Goal: Transaction & Acquisition: Purchase product/service

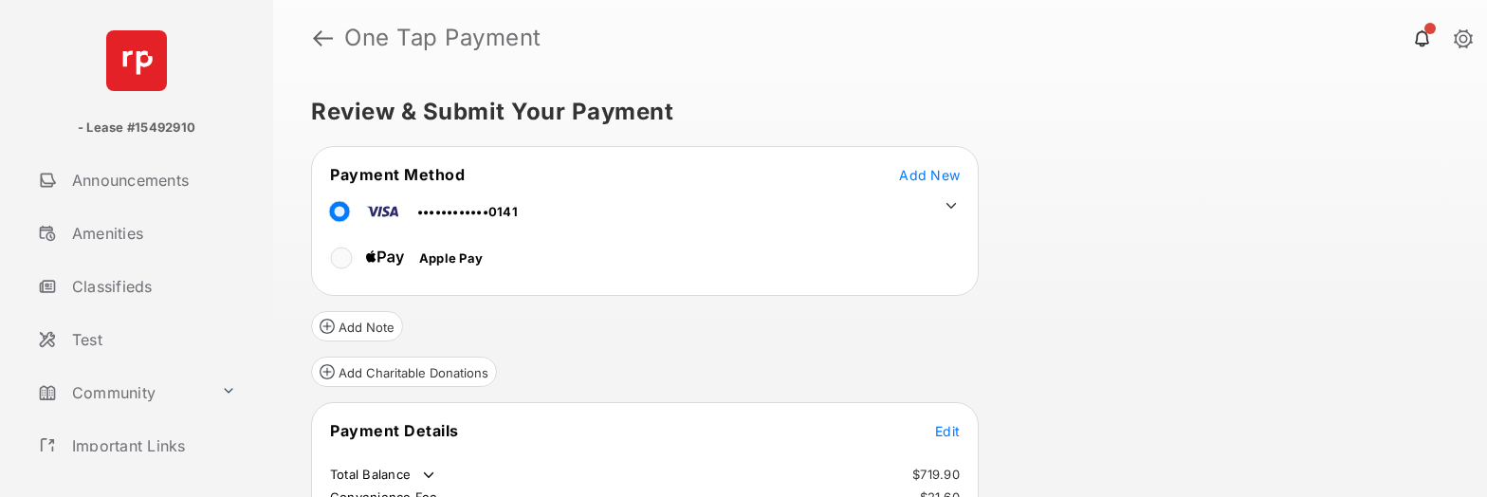
scroll to position [157, 0]
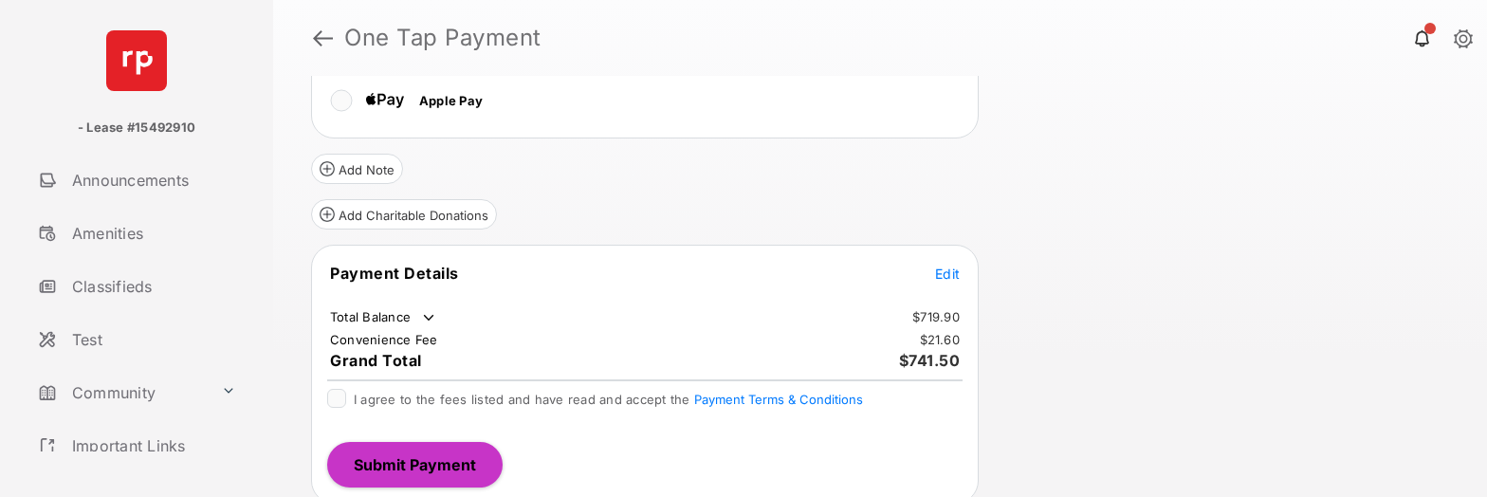
click at [949, 271] on span "Edit" at bounding box center [947, 273] width 25 height 16
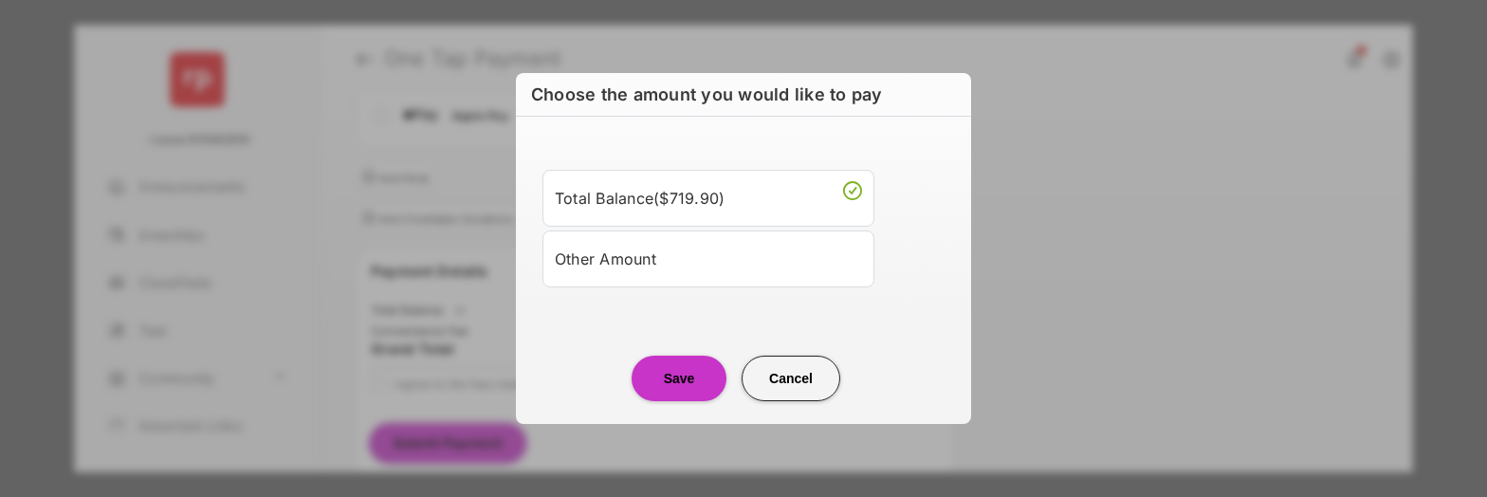
click at [689, 257] on div "Other Amount" at bounding box center [708, 259] width 307 height 32
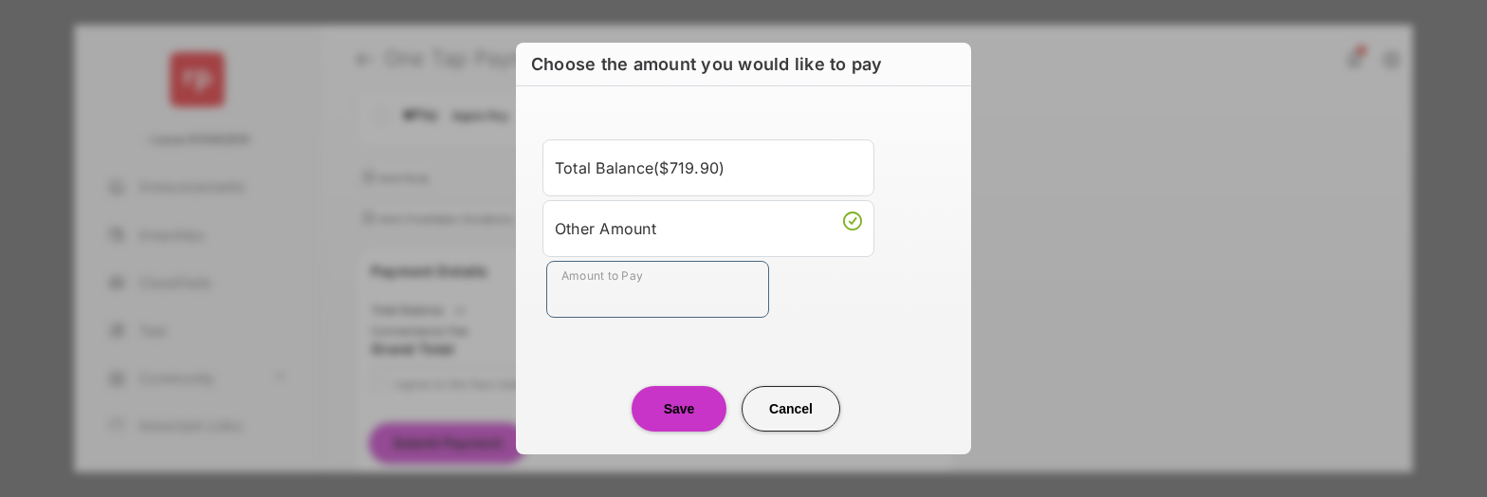
click at [638, 287] on input "Amount to Pay" at bounding box center [657, 289] width 223 height 57
type input "**"
click at [666, 412] on button "Save" at bounding box center [678, 409] width 95 height 46
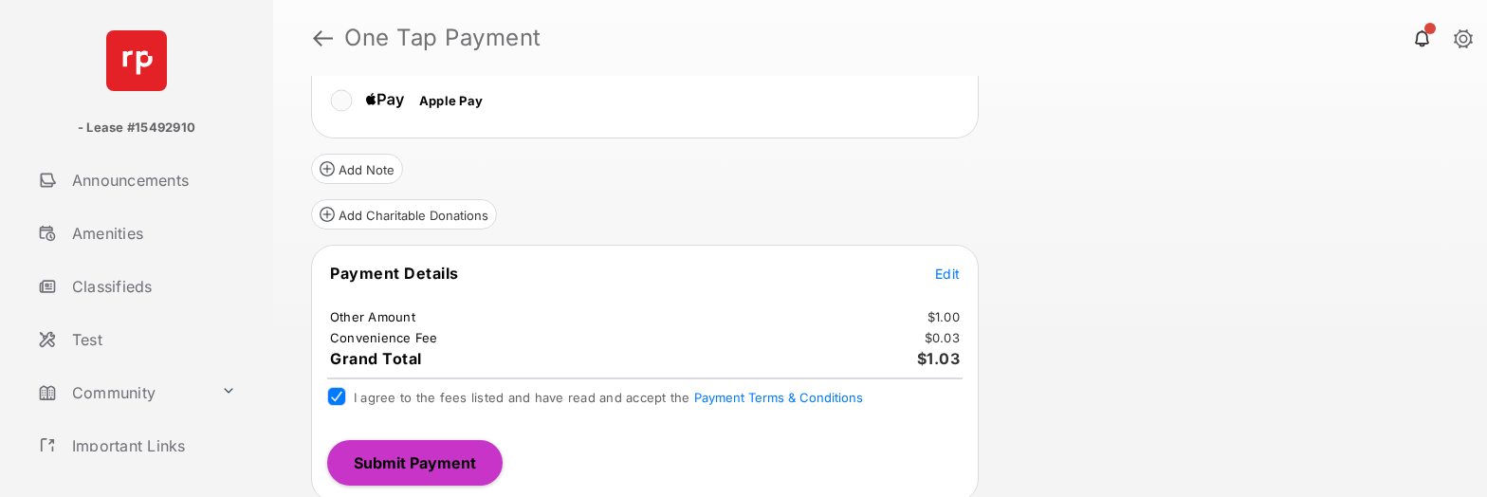
click at [456, 464] on button "Submit Payment" at bounding box center [414, 463] width 175 height 46
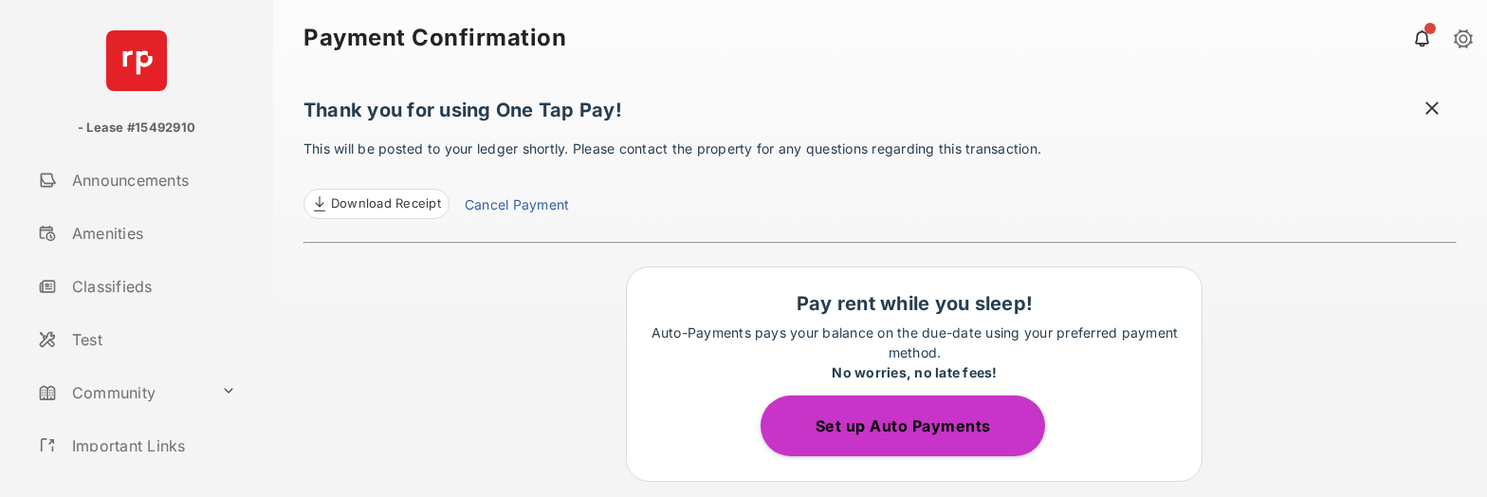
scroll to position [186, 0]
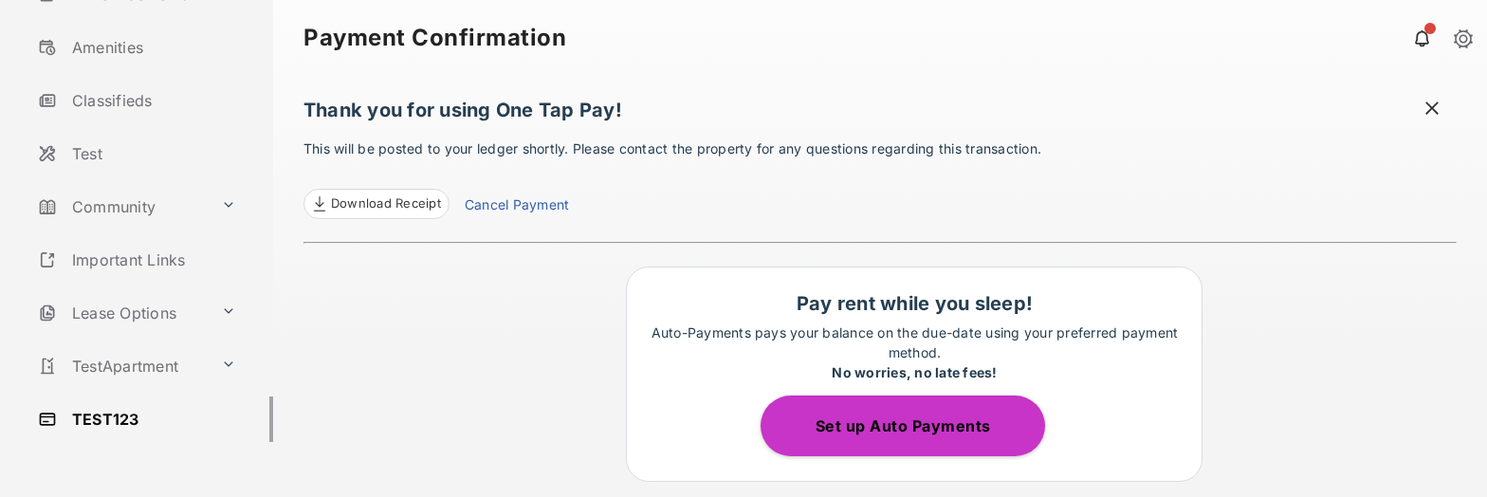
click at [96, 433] on link "TEST123" at bounding box center [151, 419] width 243 height 46
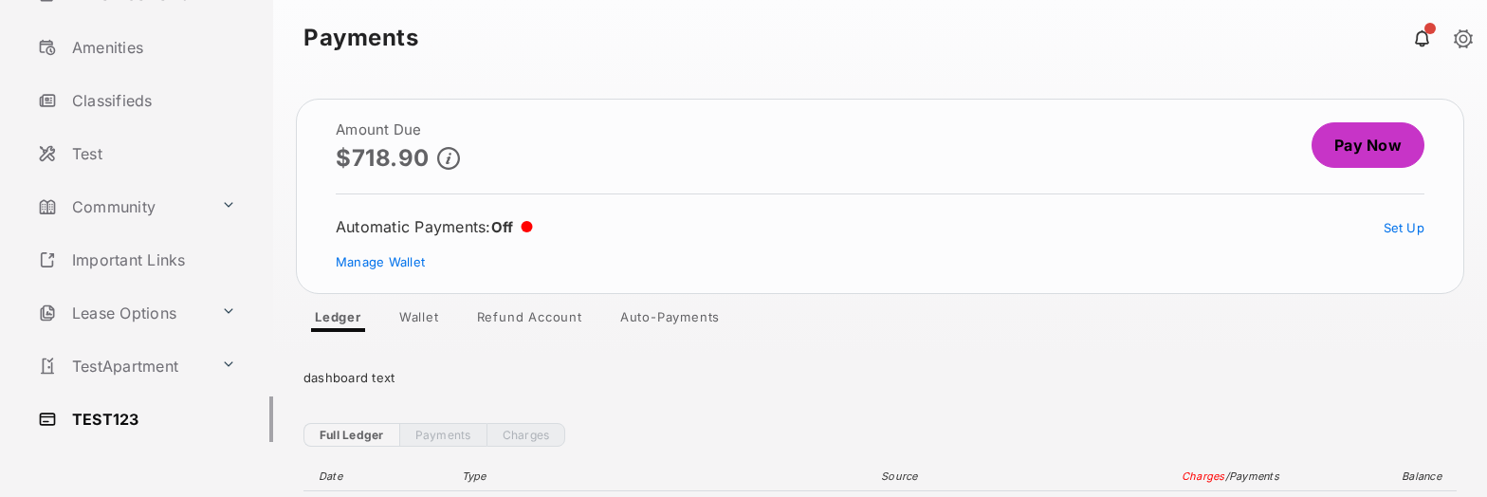
click at [1360, 157] on link "Pay Now" at bounding box center [1367, 145] width 113 height 46
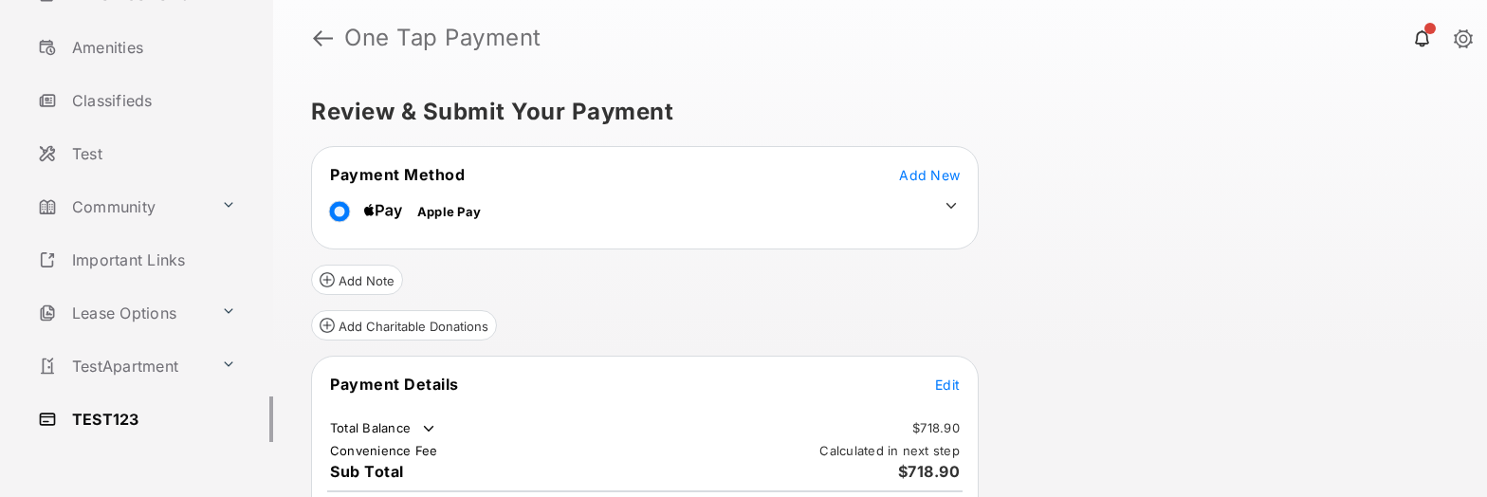
scroll to position [130, 0]
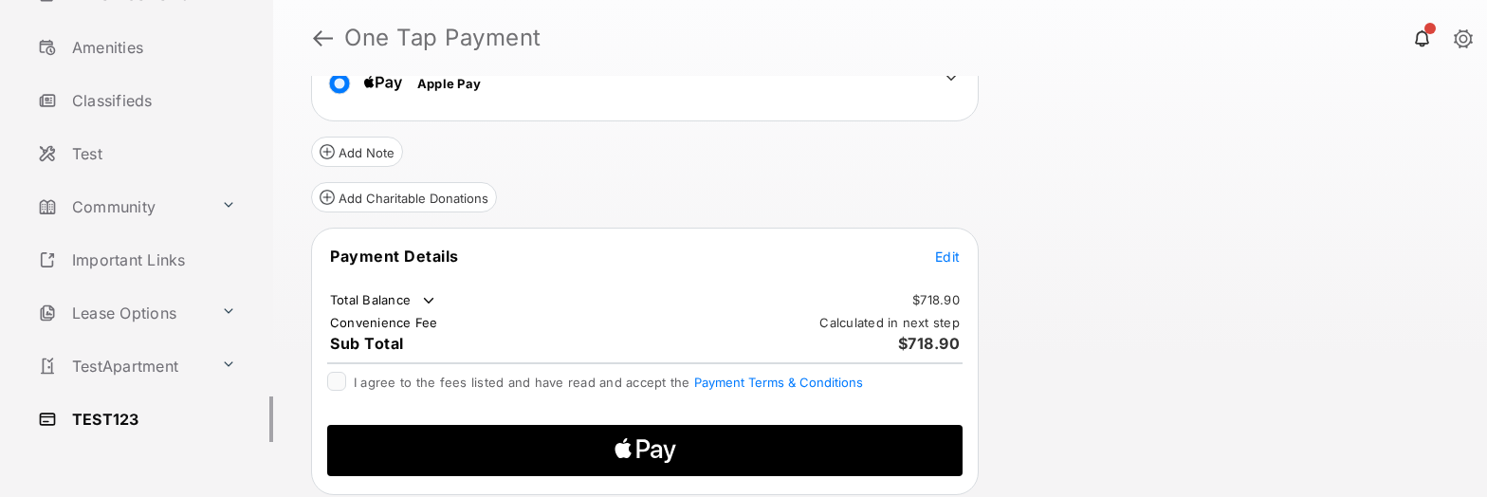
click at [945, 253] on span "Edit" at bounding box center [947, 256] width 25 height 16
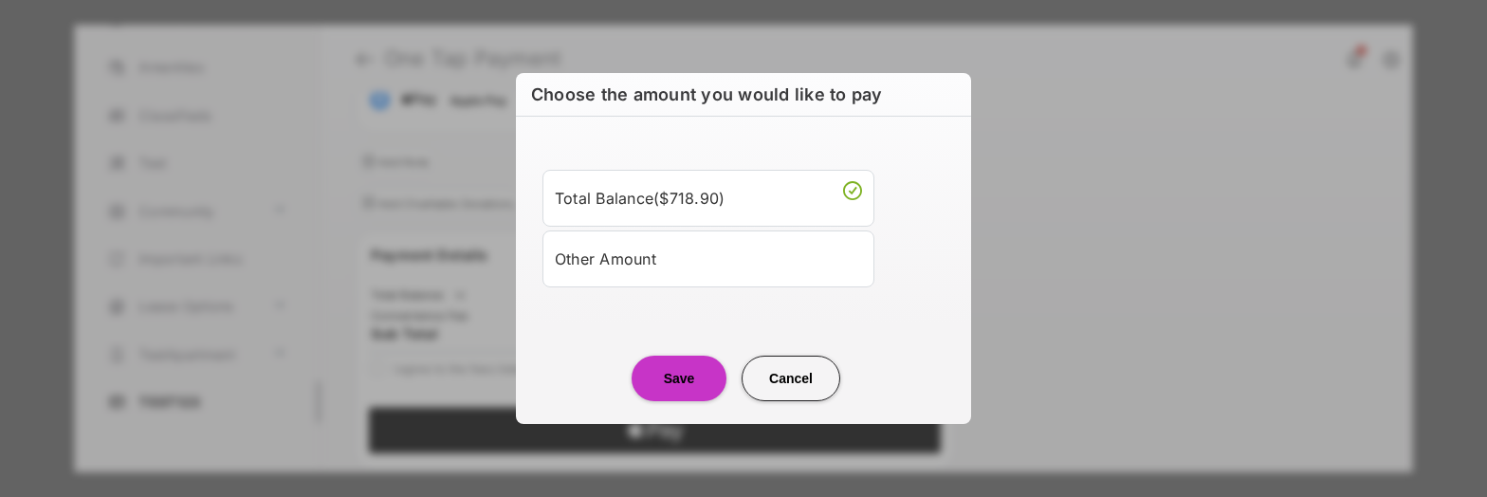
click at [660, 270] on div "Other Amount" at bounding box center [708, 259] width 307 height 32
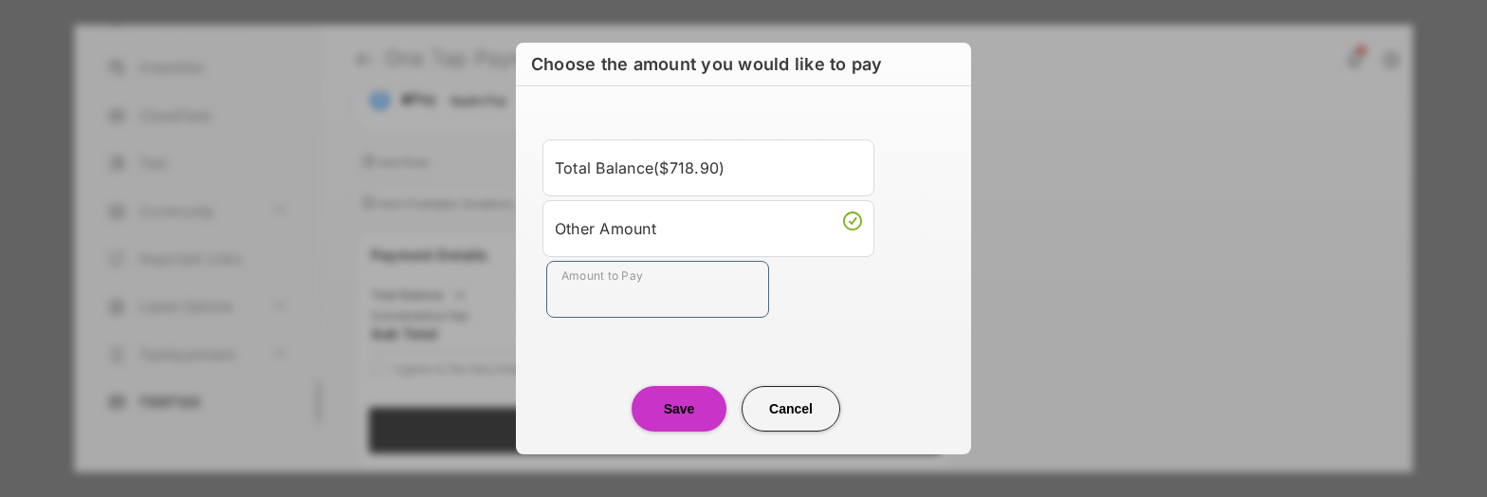
click at [632, 292] on input "Amount to Pay" at bounding box center [657, 289] width 223 height 57
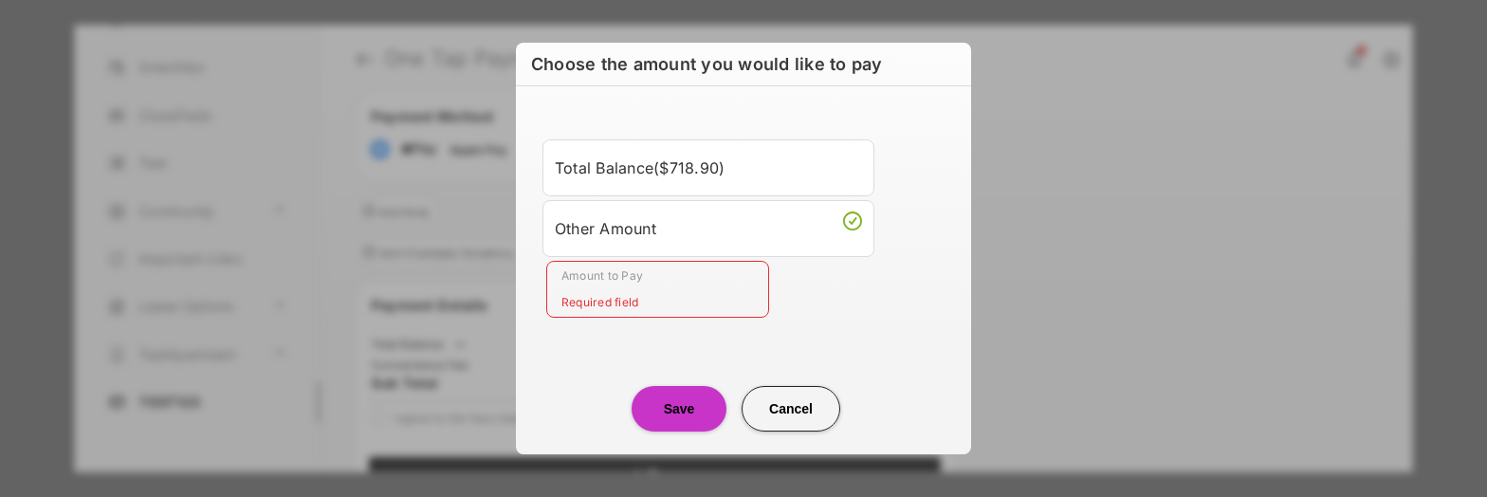
scroll to position [0, 0]
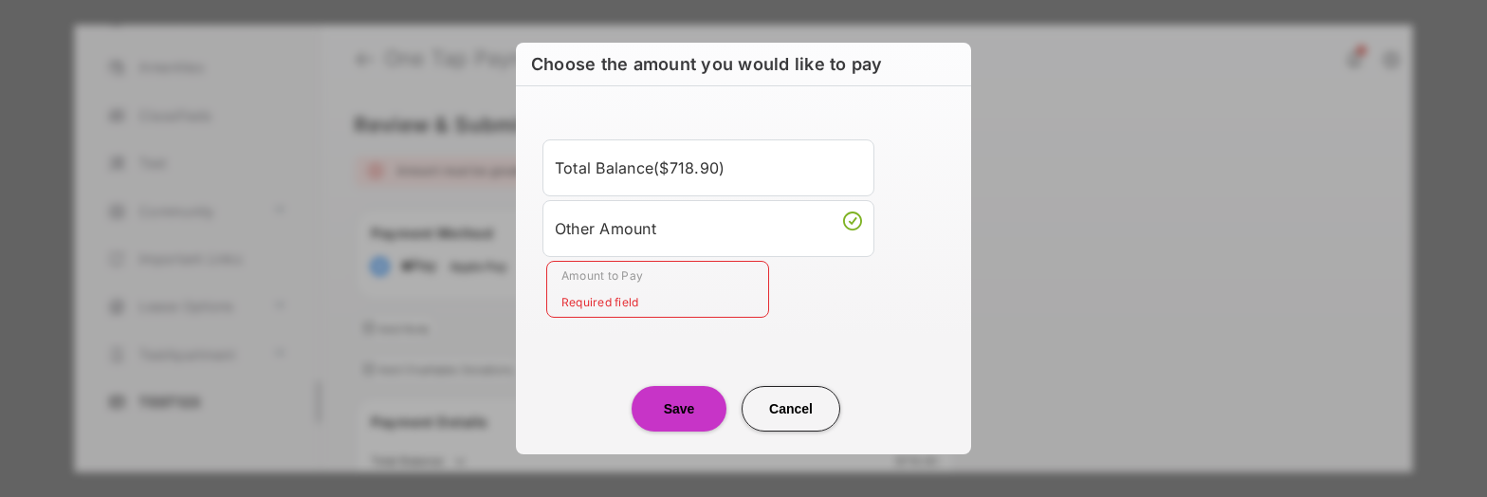
click at [803, 403] on button "Cancel" at bounding box center [790, 409] width 99 height 46
type input "******"
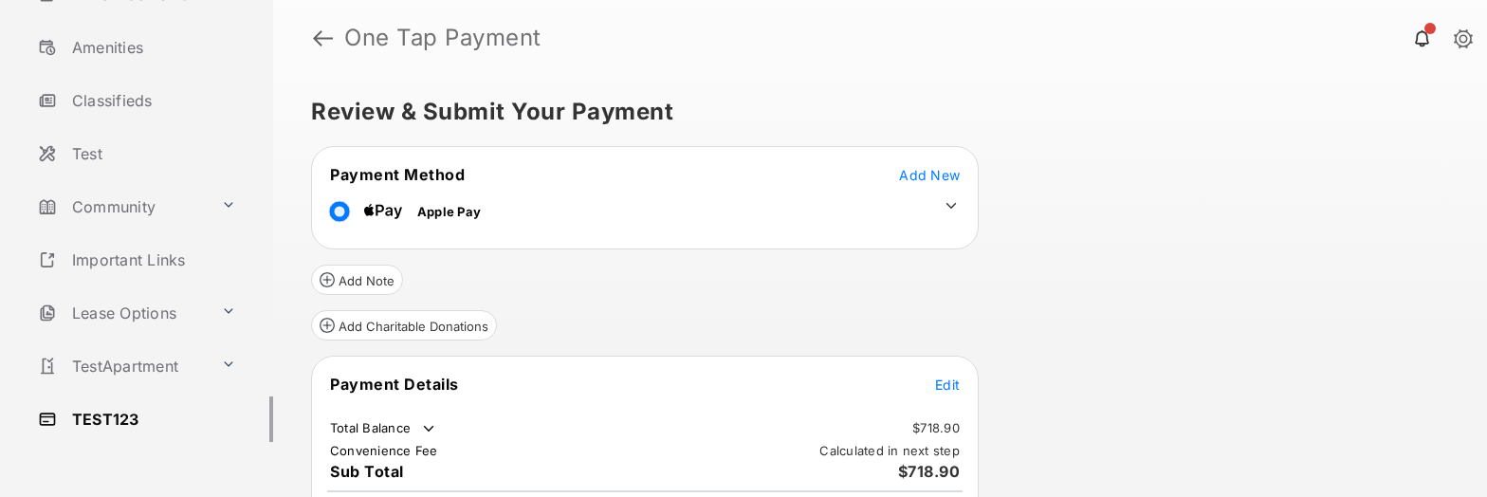
click at [327, 42] on link at bounding box center [323, 38] width 20 height 46
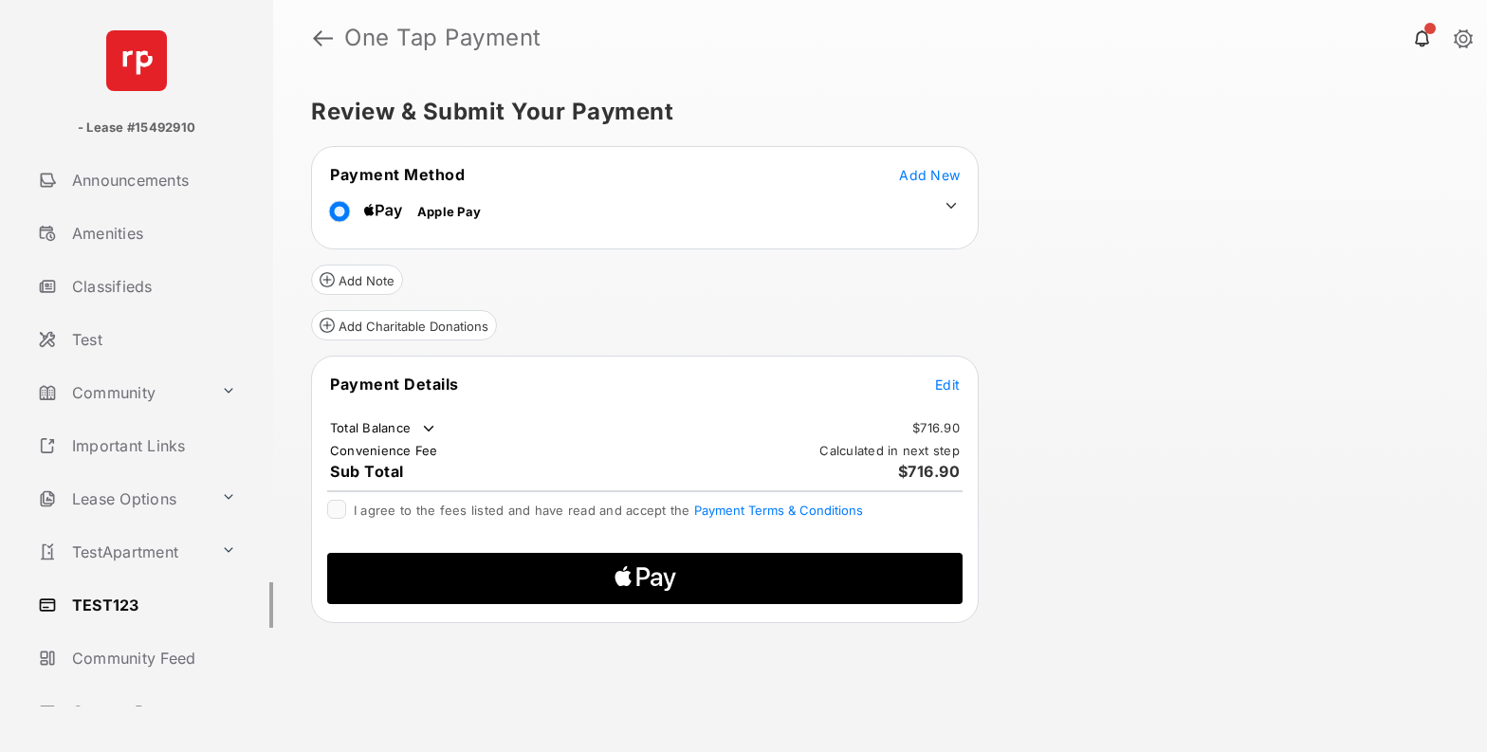
click at [957, 394] on td "Edit" at bounding box center [947, 384] width 27 height 21
click at [947, 393] on span "Edit" at bounding box center [947, 384] width 25 height 16
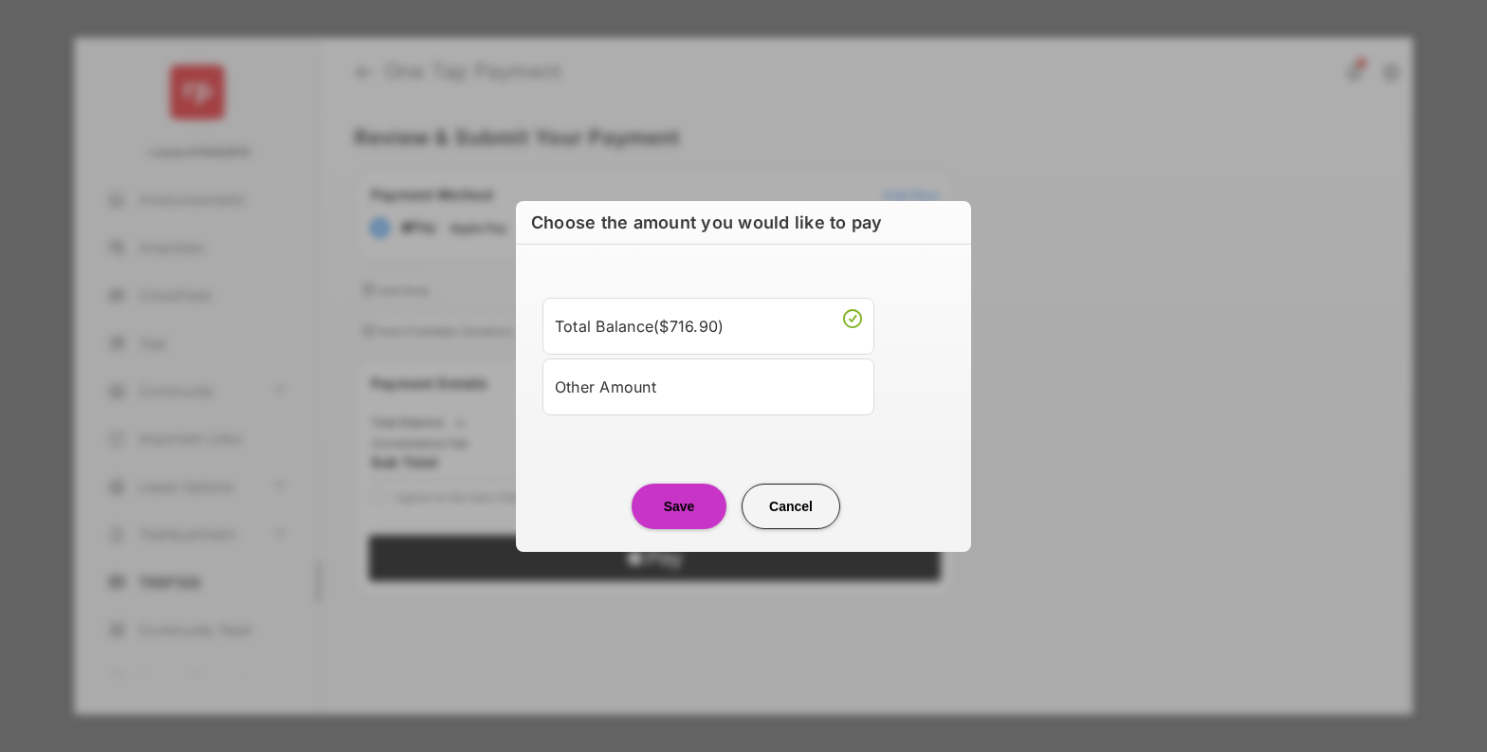
click at [700, 385] on div "Other Amount" at bounding box center [708, 387] width 307 height 32
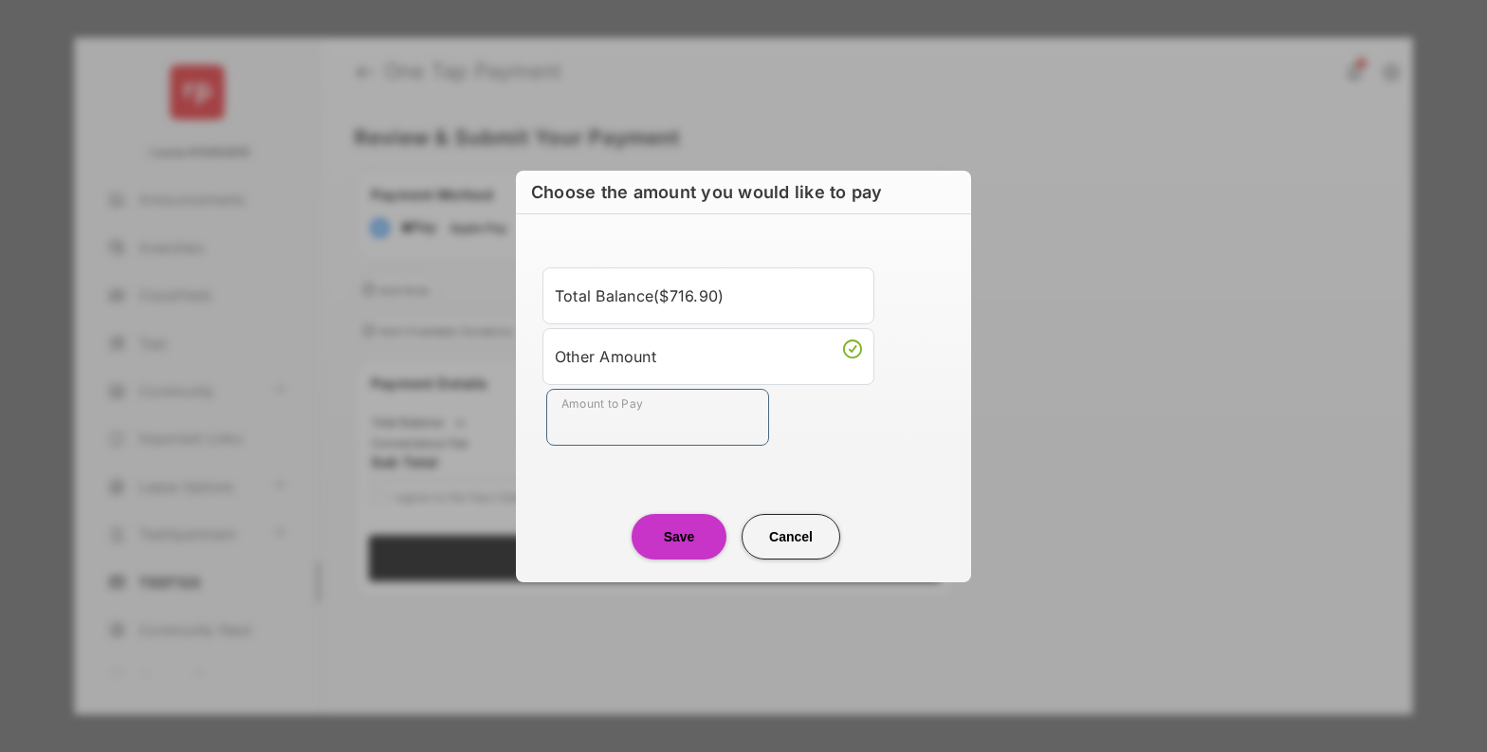
click at [630, 417] on input "Amount to Pay" at bounding box center [657, 417] width 223 height 57
type input "**"
click at [676, 532] on button "Save" at bounding box center [678, 537] width 95 height 46
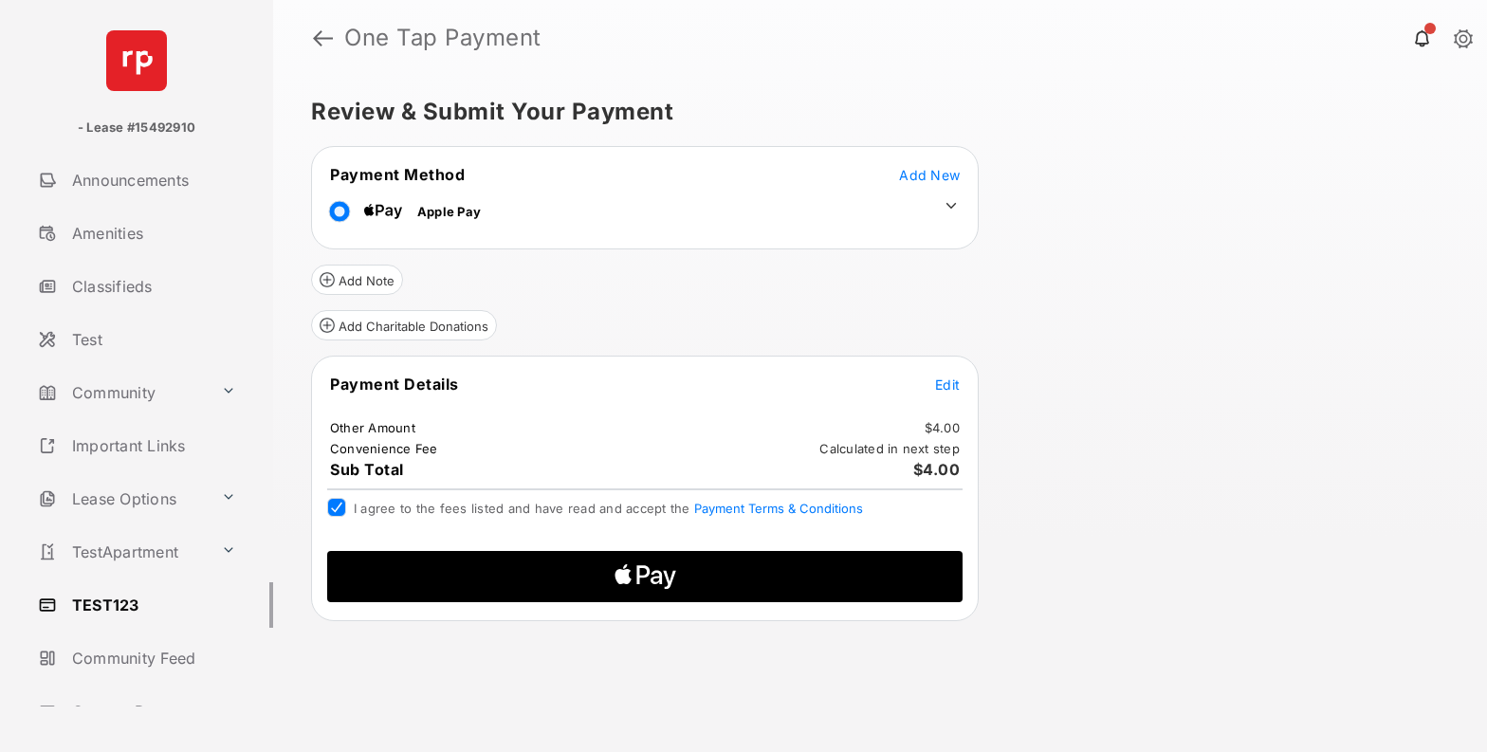
click at [720, 578] on icon "Apple Logo" at bounding box center [645, 576] width 302 height 51
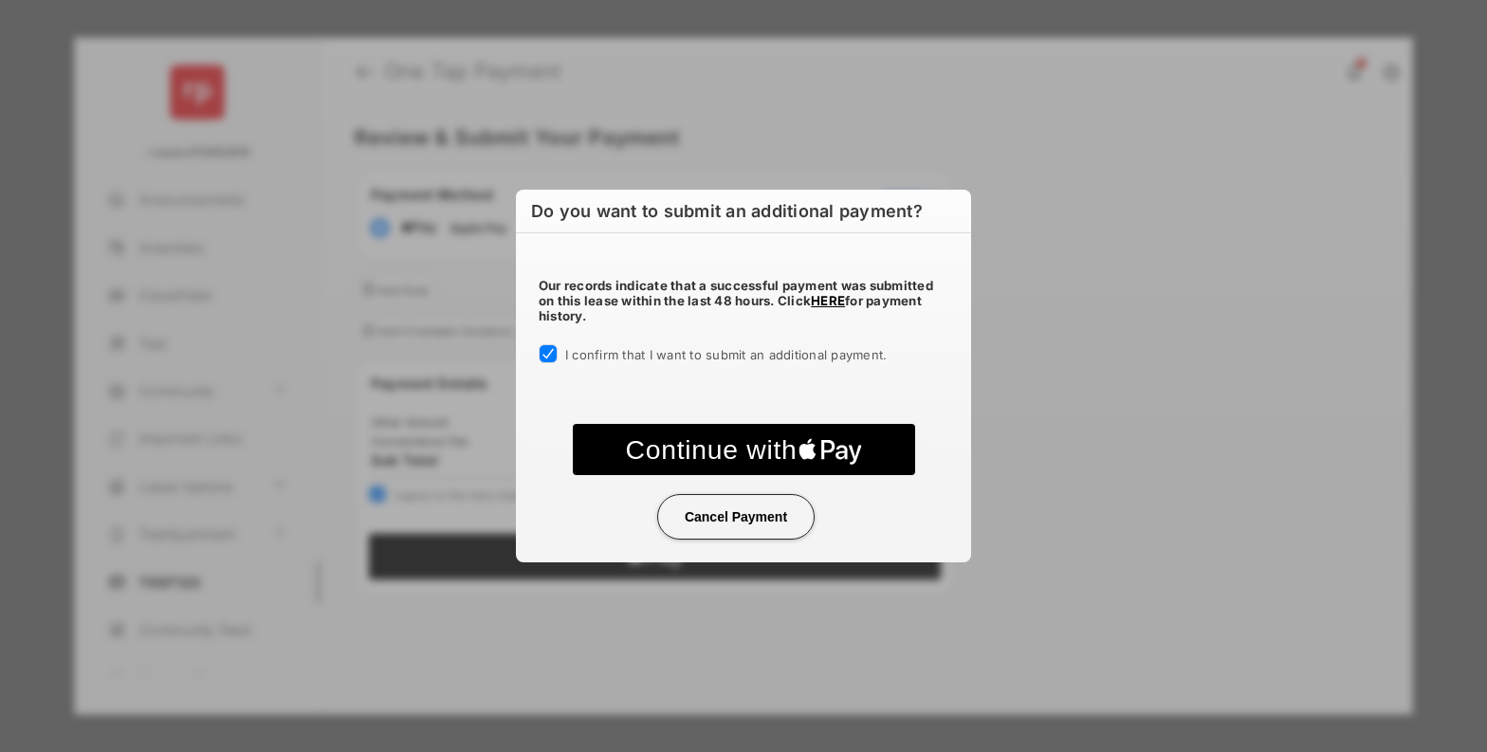
click at [864, 465] on icon "text { fill: #FFF; font-family: -apple-system, apple-pay-btn-en-US, BlinkMacSys…" at bounding box center [744, 449] width 282 height 51
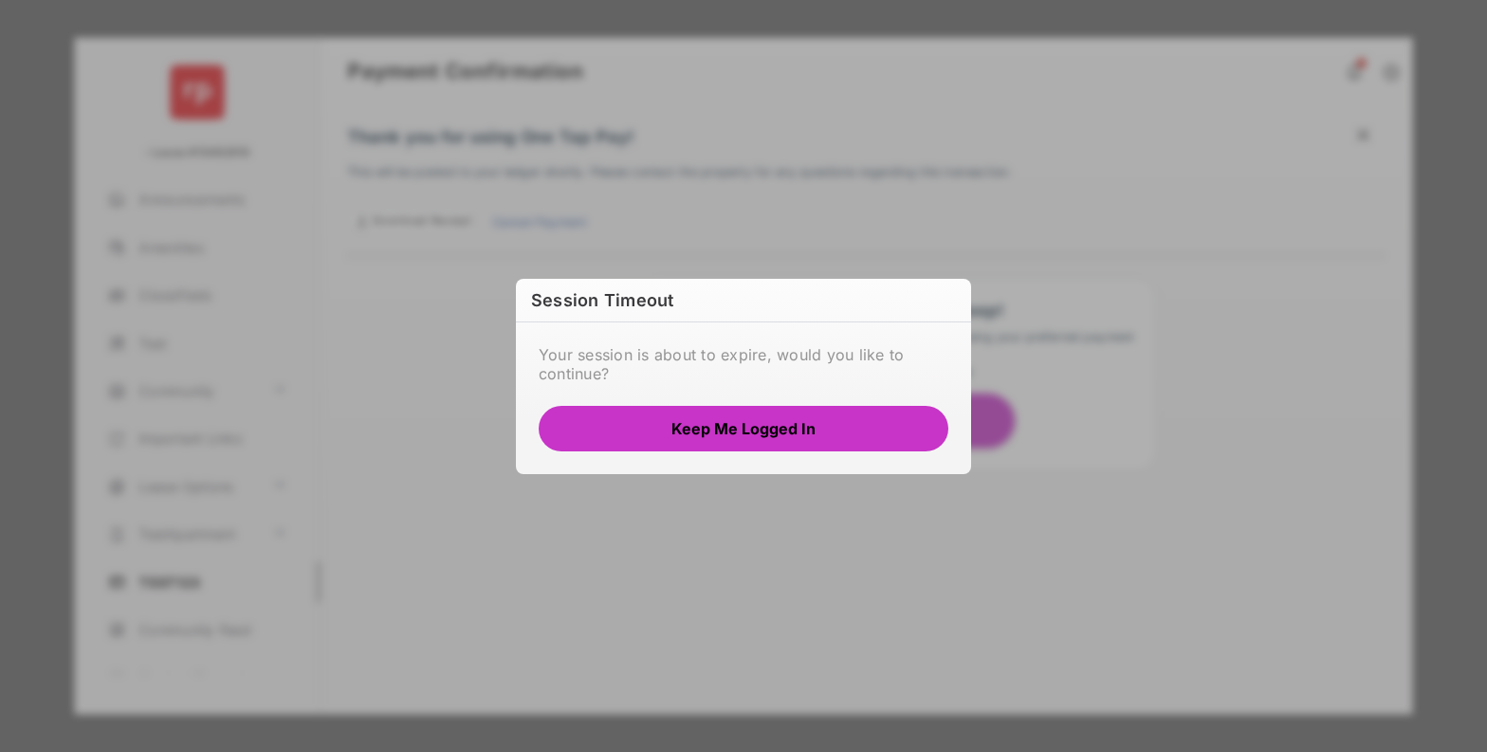
click at [778, 429] on button "Keep me logged in" at bounding box center [744, 429] width 410 height 46
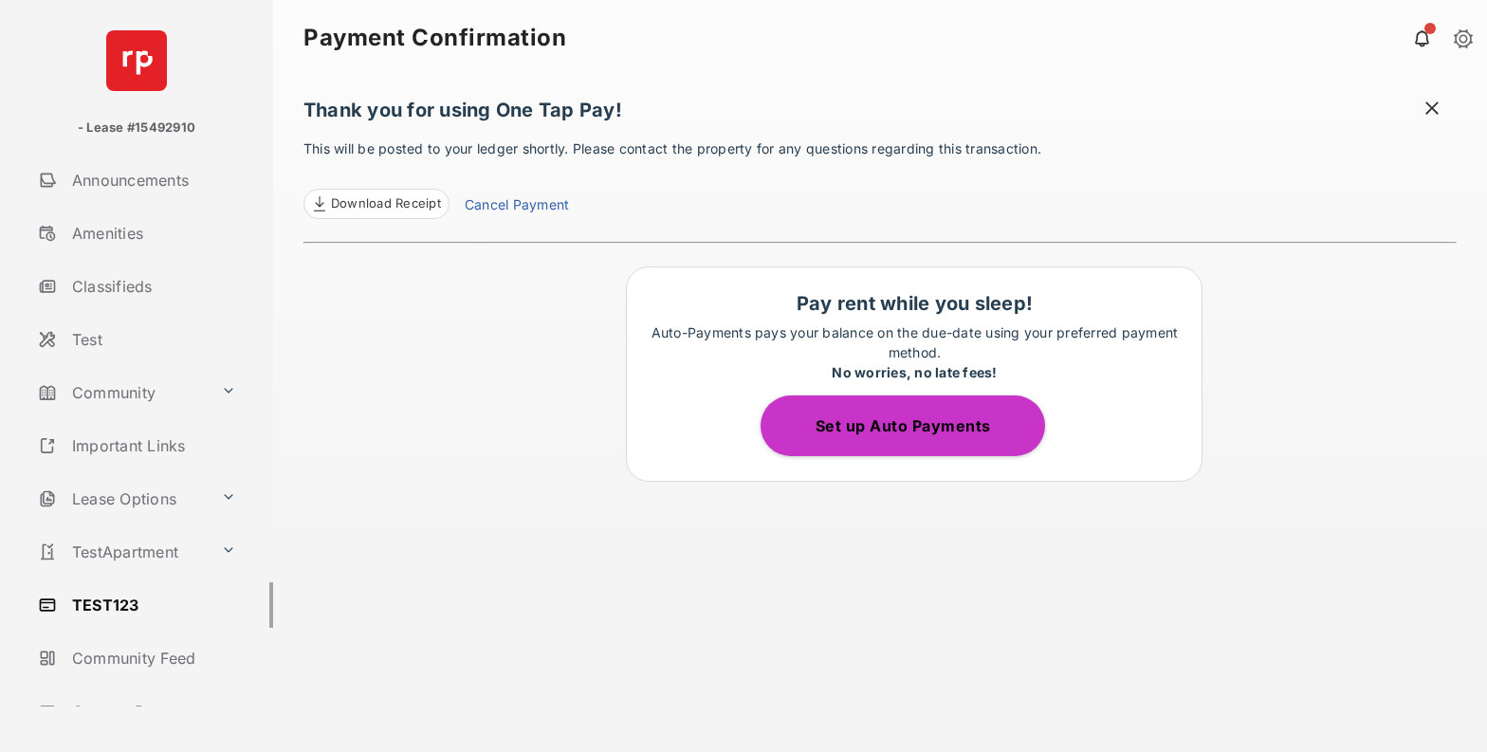
click at [96, 338] on link "Test" at bounding box center [151, 340] width 243 height 46
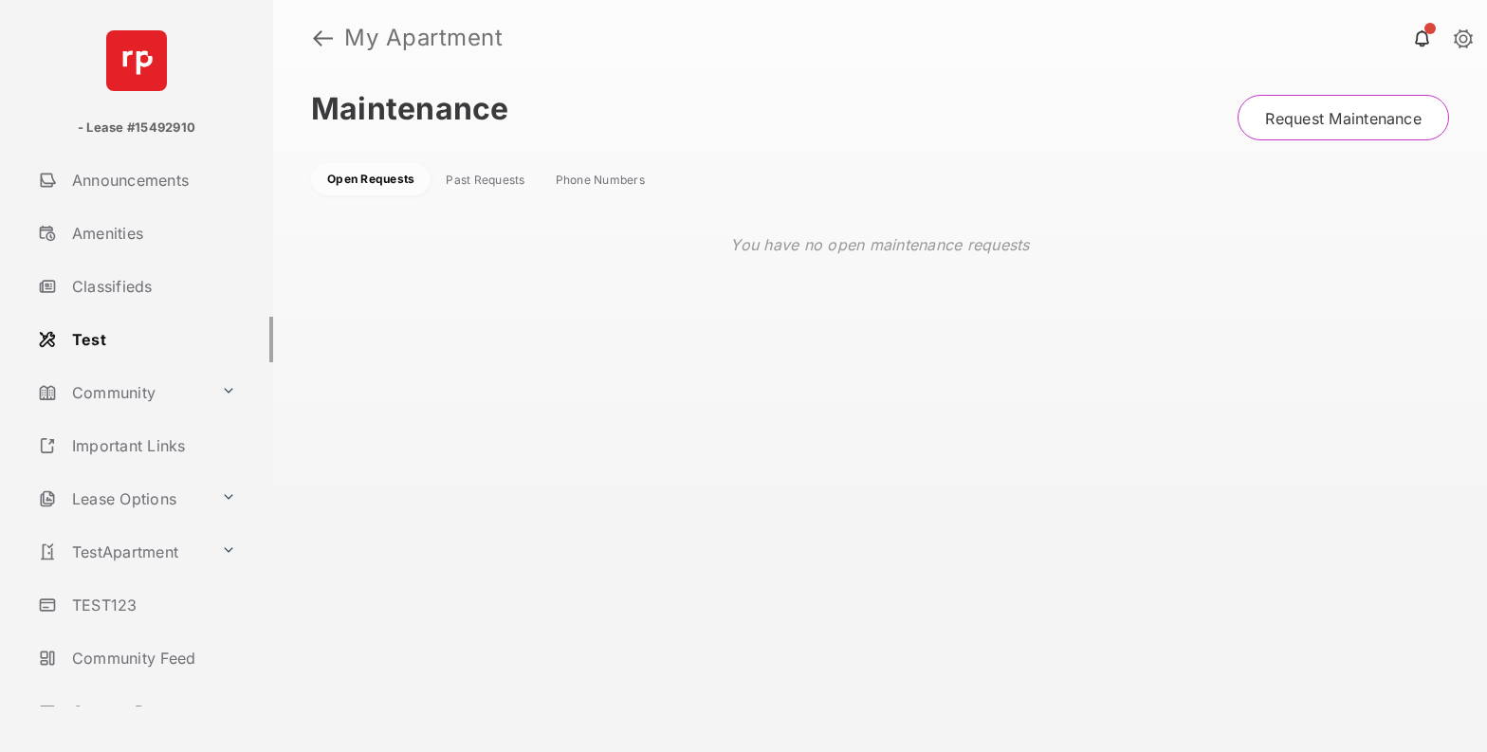
click at [98, 603] on link "TEST123" at bounding box center [151, 605] width 243 height 46
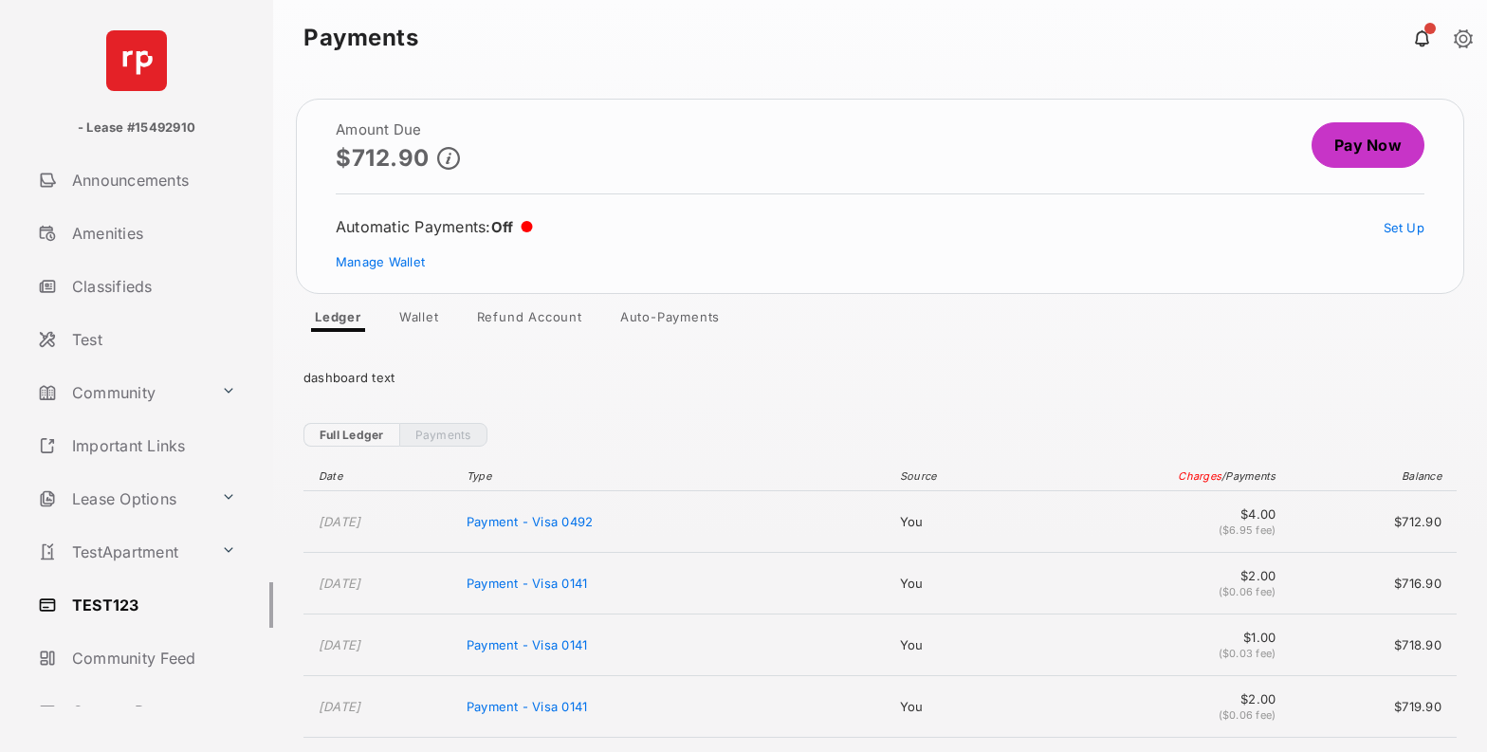
click at [679, 316] on link "Auto-Payments" at bounding box center [670, 320] width 130 height 23
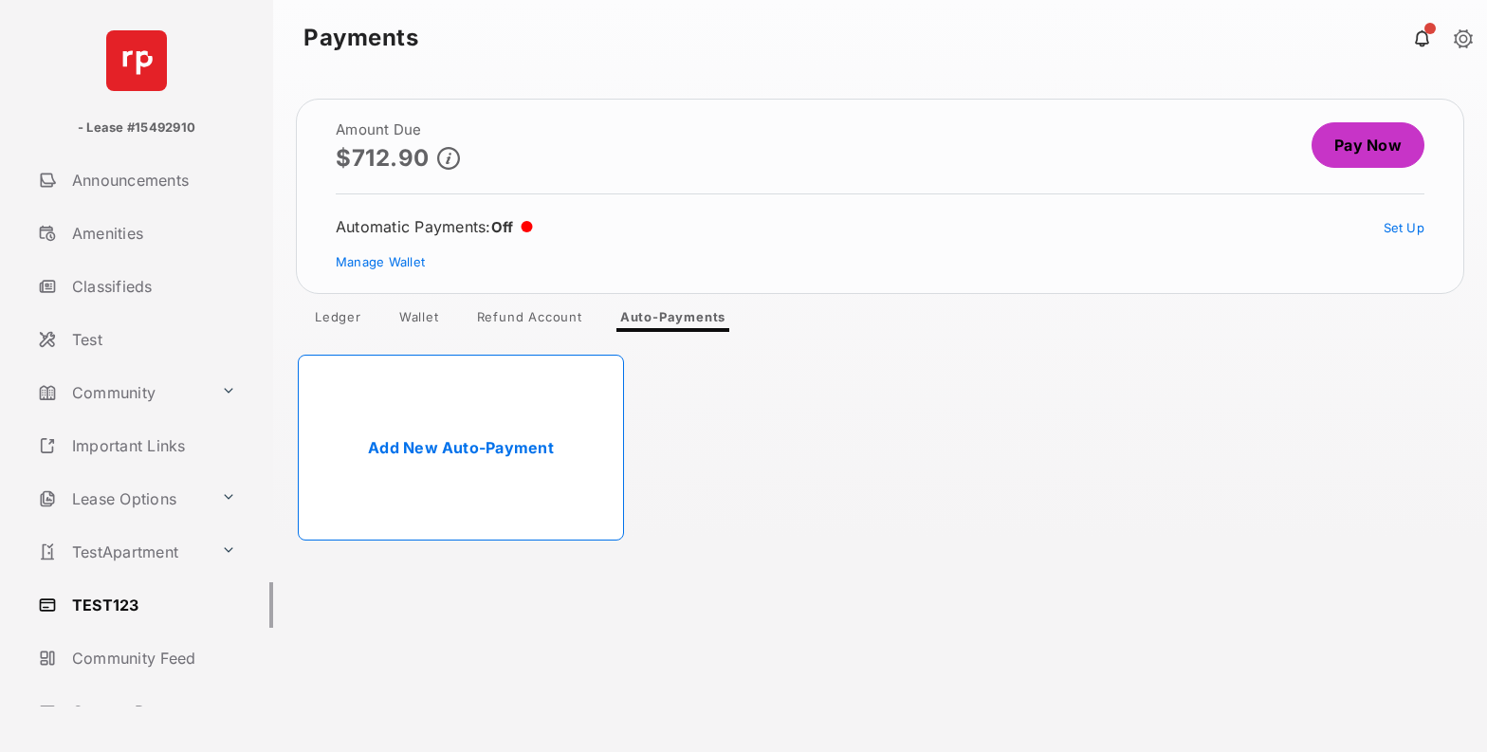
click at [512, 437] on link "Add New Auto-Payment" at bounding box center [461, 448] width 326 height 186
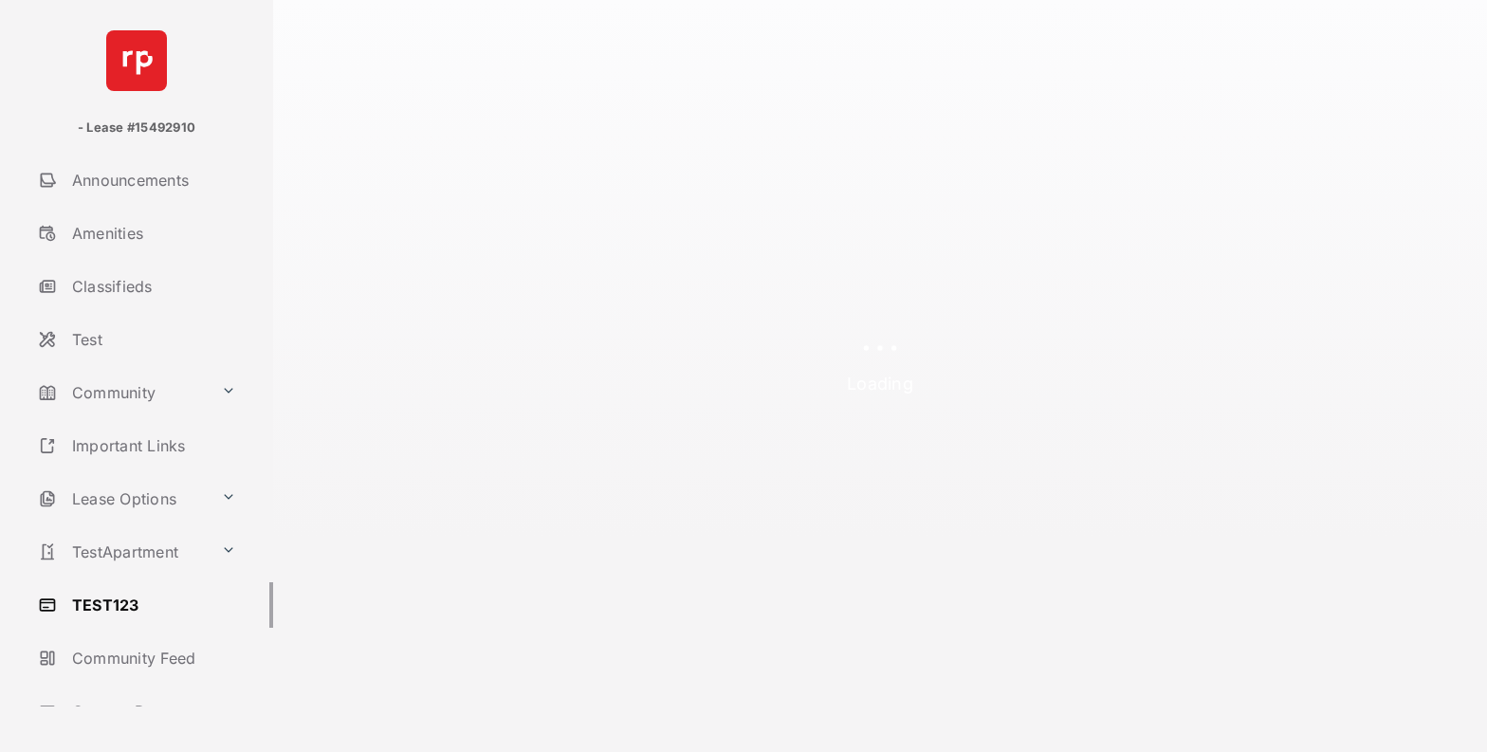
select select "**********"
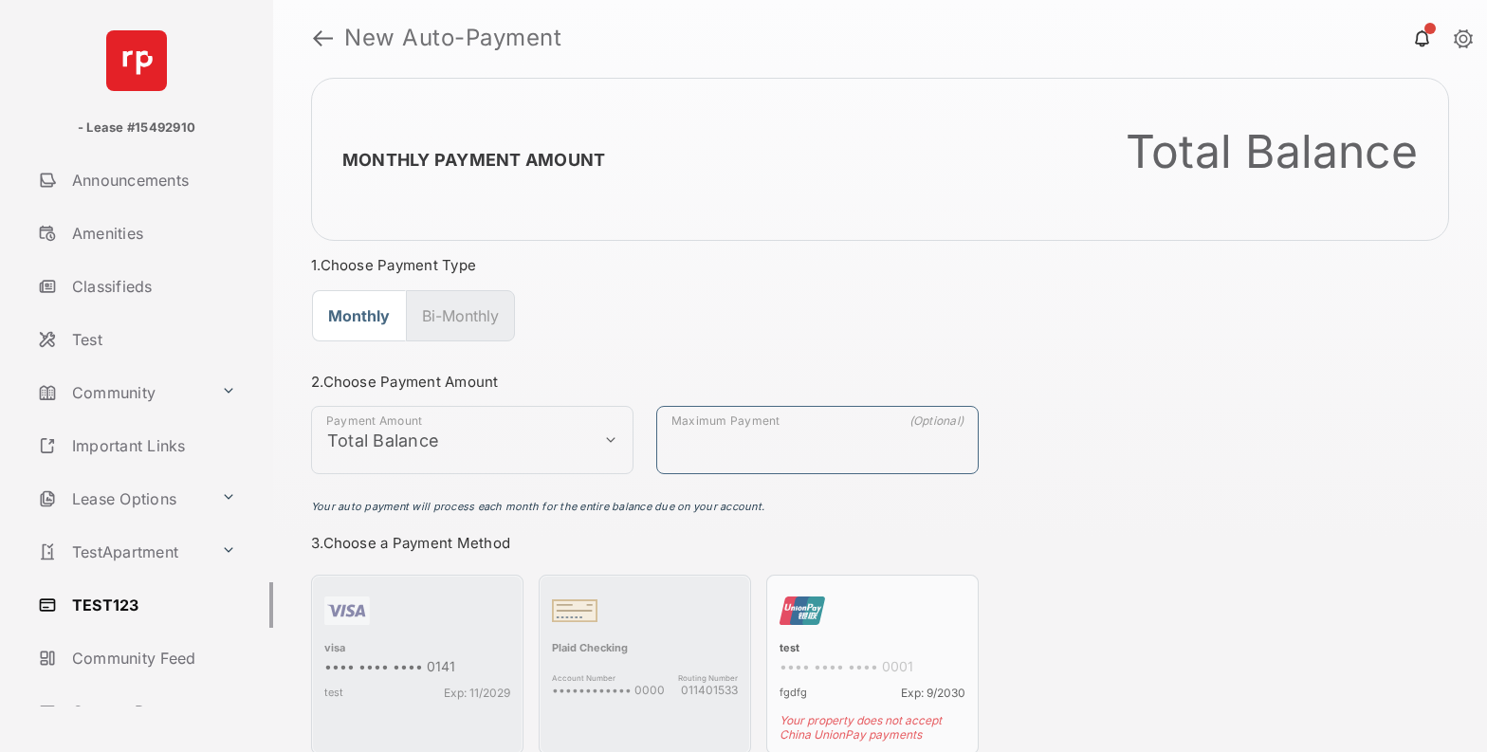
click at [812, 441] on input "Maximum Payment" at bounding box center [817, 440] width 322 height 68
type input "**"
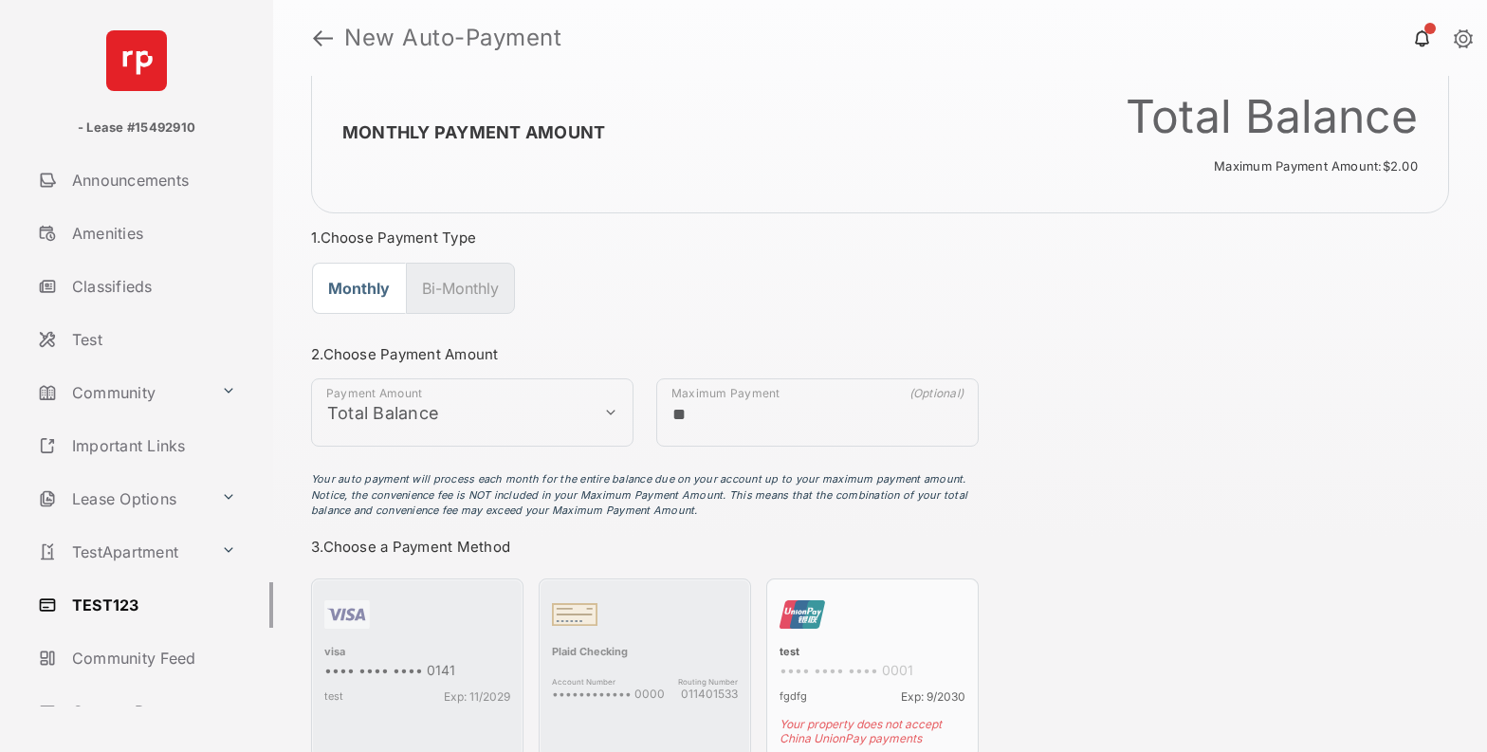
scroll to position [301, 0]
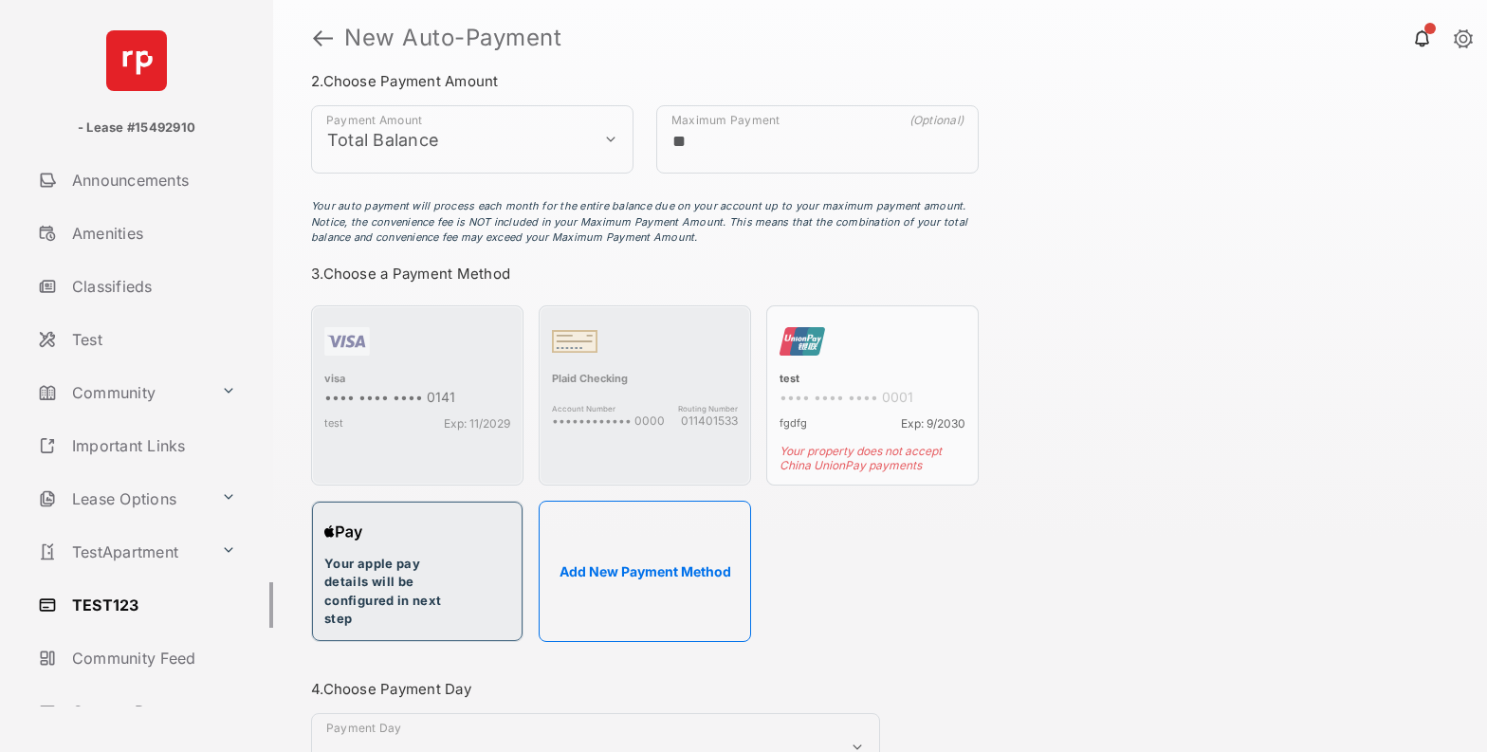
click at [434, 557] on div "Your apple pay details will be configured in next step" at bounding box center [395, 592] width 142 height 74
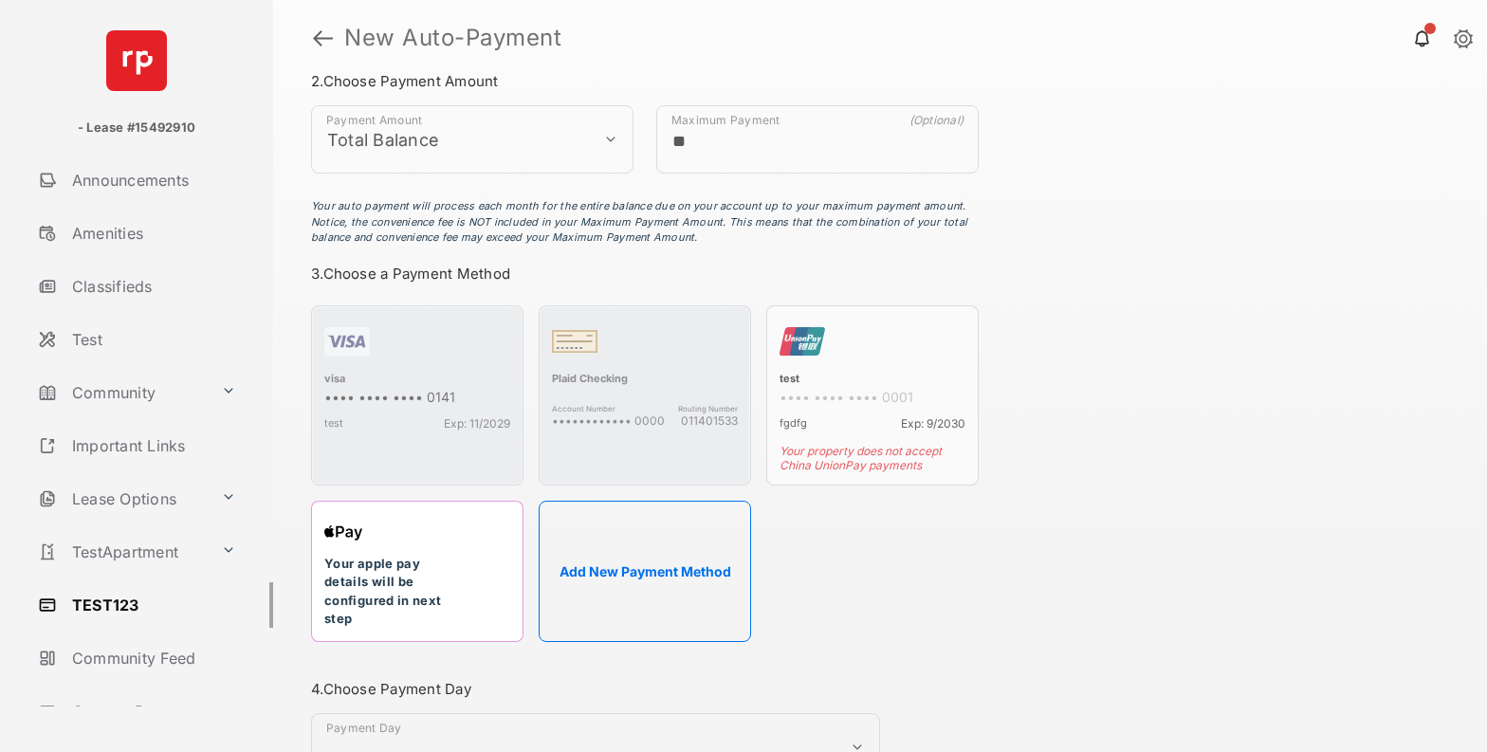
scroll to position [334, 0]
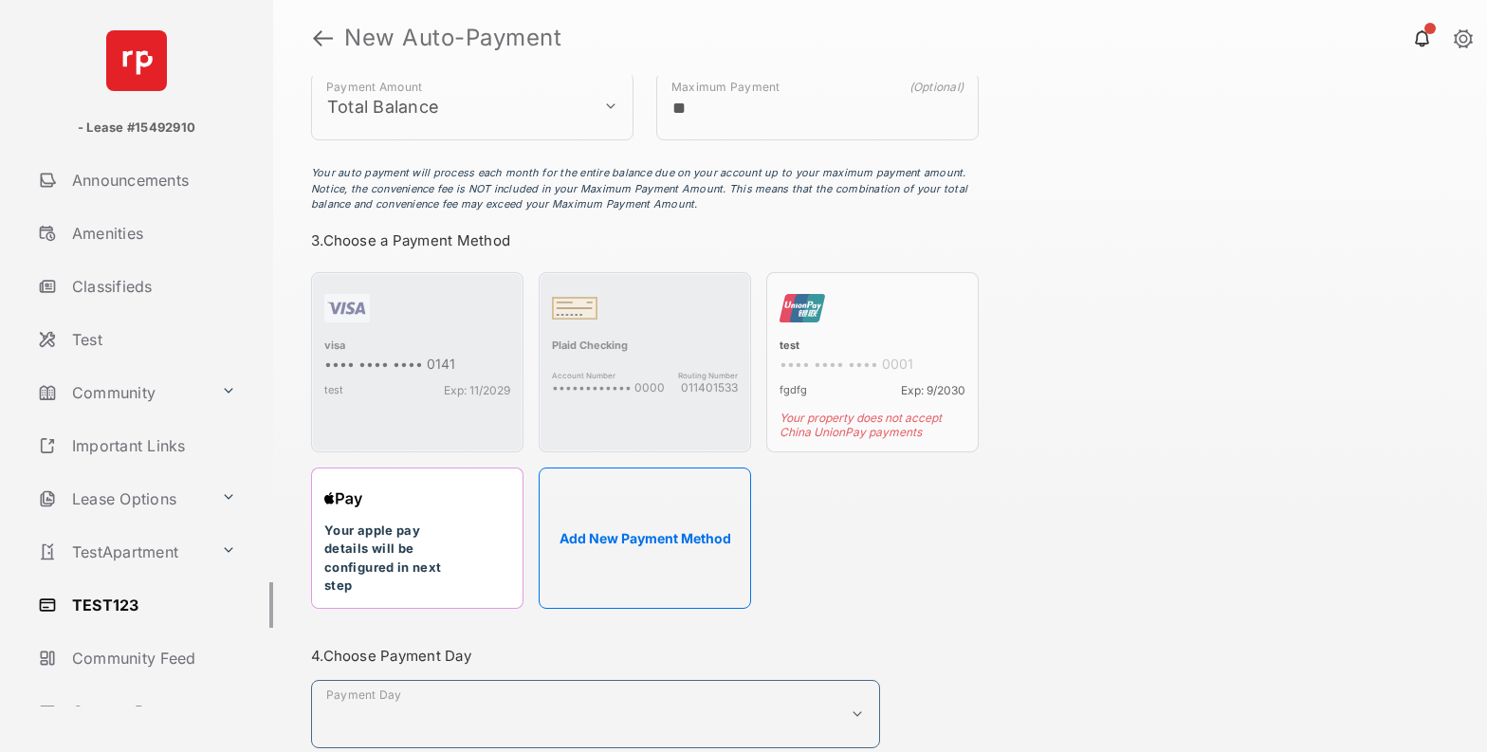
select select "*"
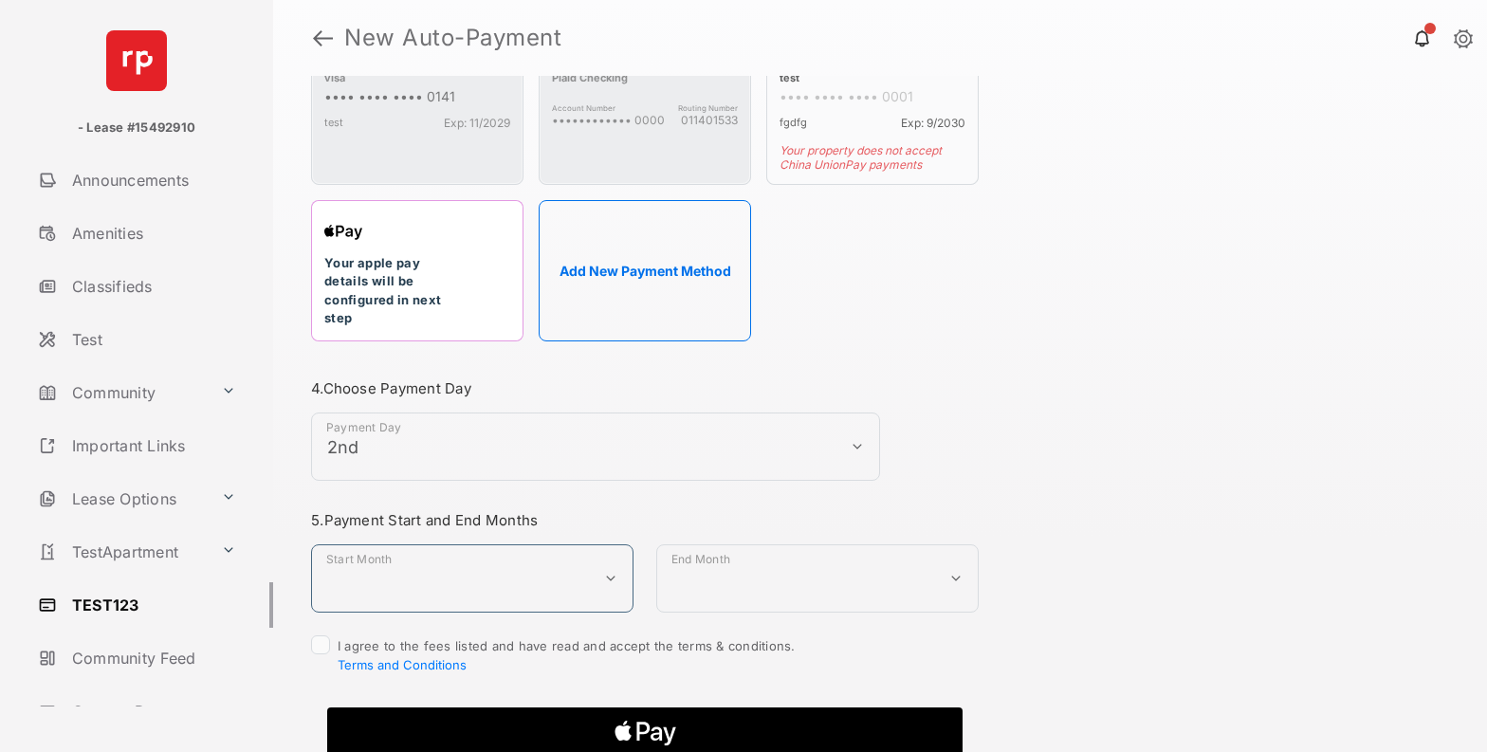
select select "**********"
select select "*"
click at [574, 720] on icon "Apple Logo" at bounding box center [645, 732] width 302 height 51
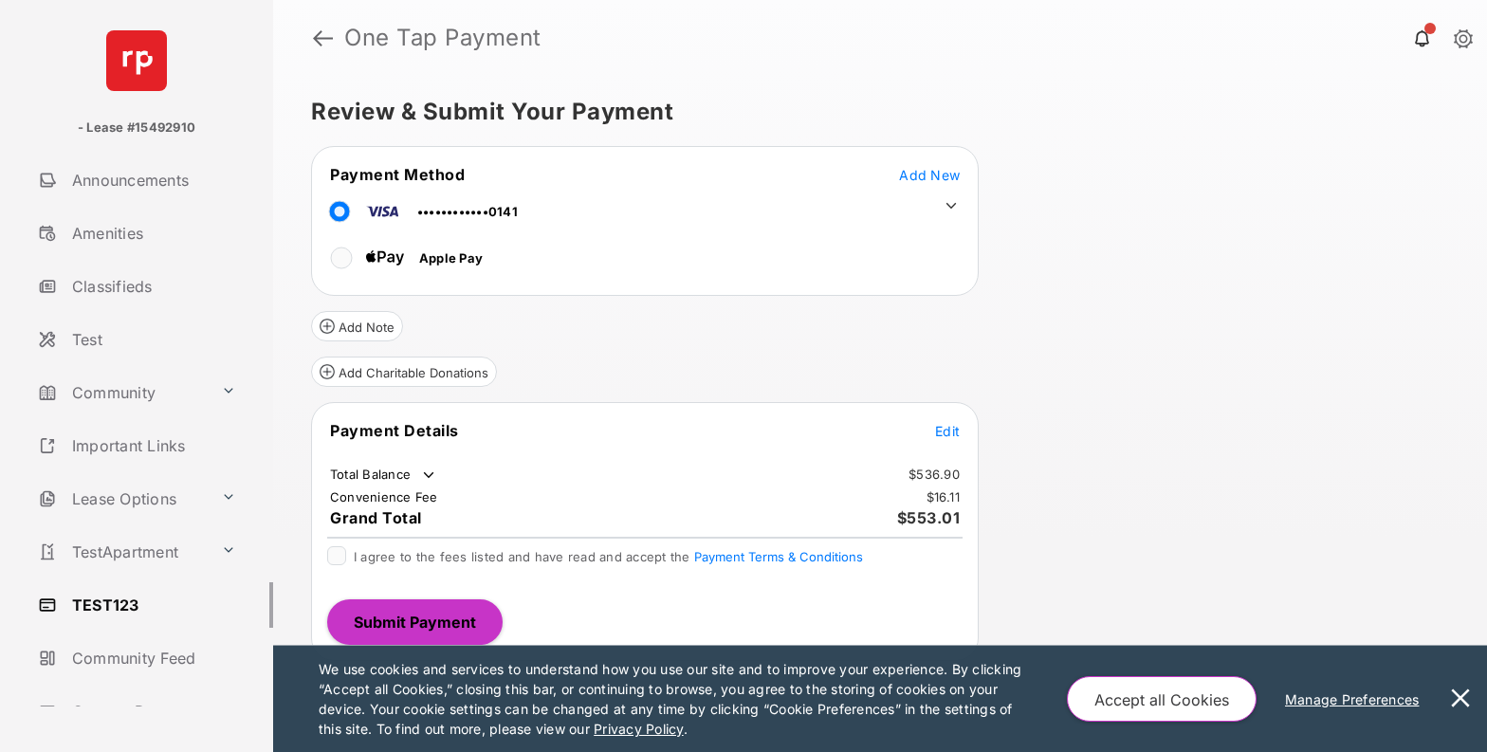
click at [947, 434] on span "Edit" at bounding box center [947, 431] width 25 height 16
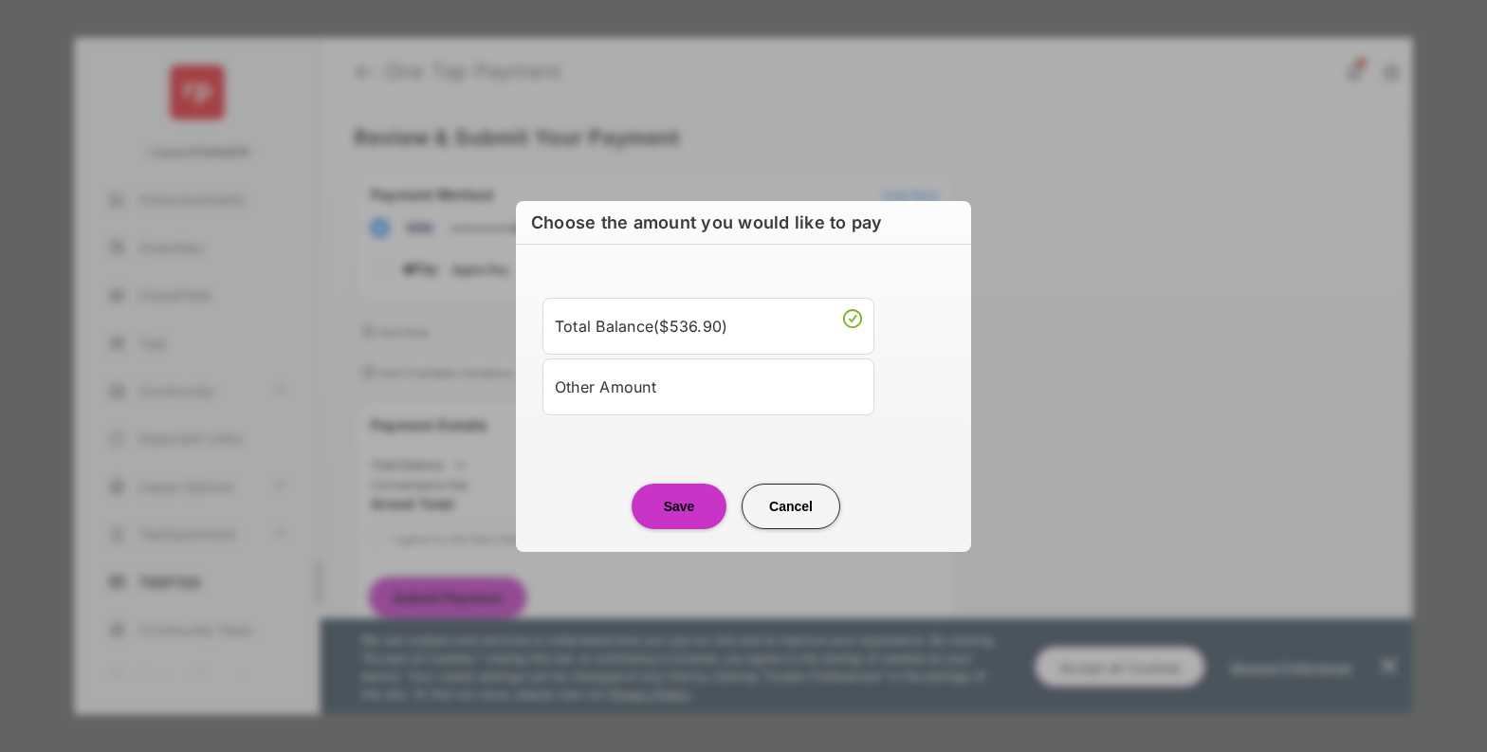
click at [690, 380] on div "Other Amount" at bounding box center [708, 387] width 307 height 32
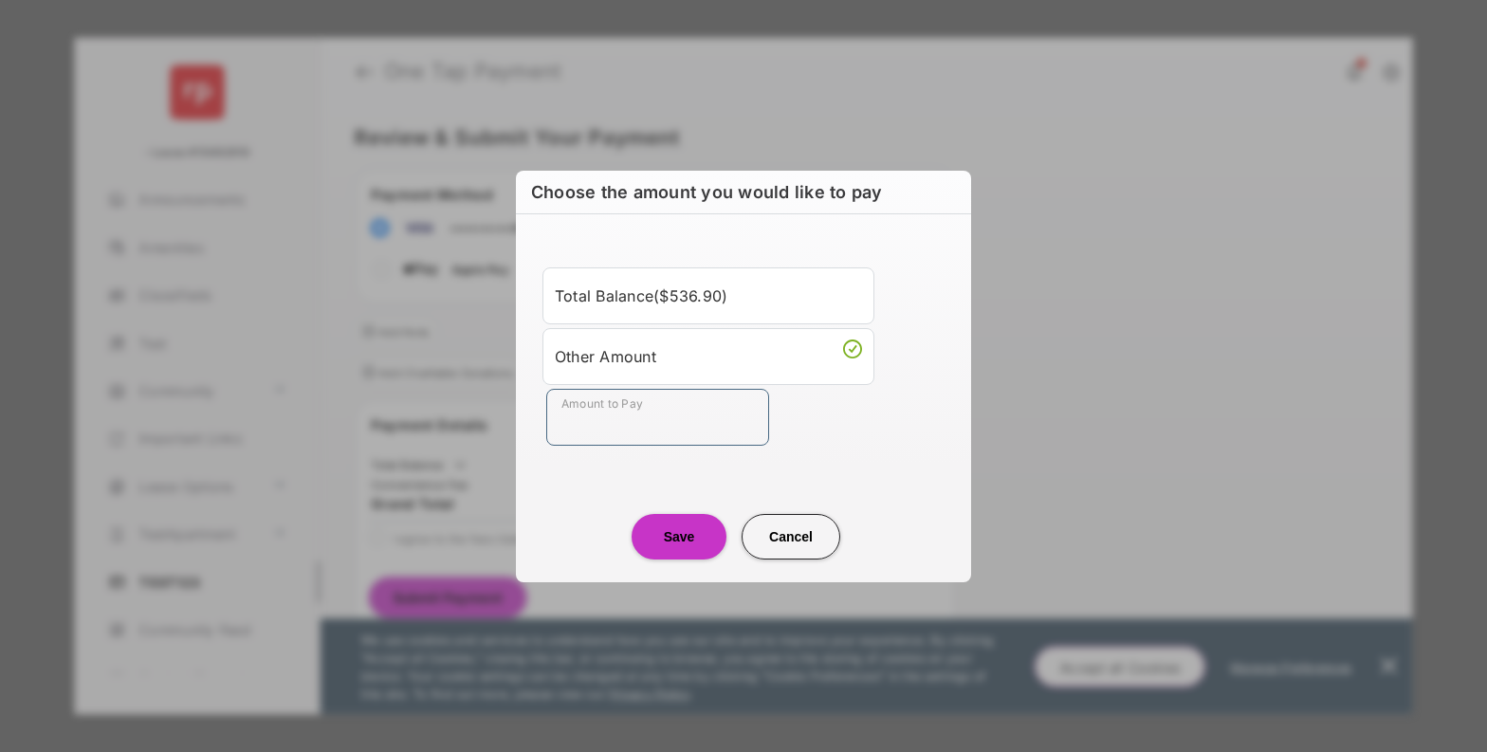
click at [657, 406] on input "Amount to Pay" at bounding box center [657, 417] width 223 height 57
type input "**"
click at [671, 536] on button "Save" at bounding box center [678, 537] width 95 height 46
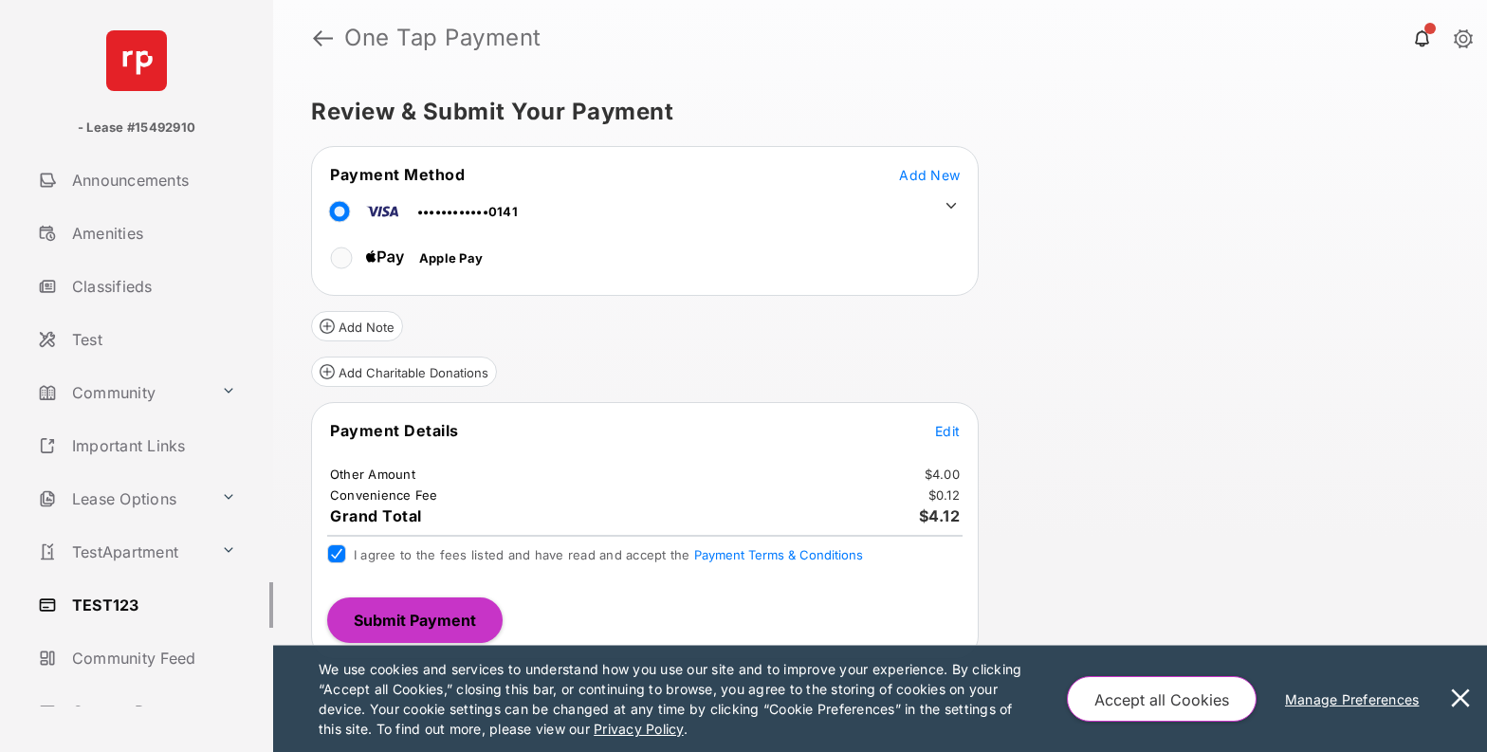
click at [1459, 685] on button at bounding box center [1460, 699] width 38 height 106
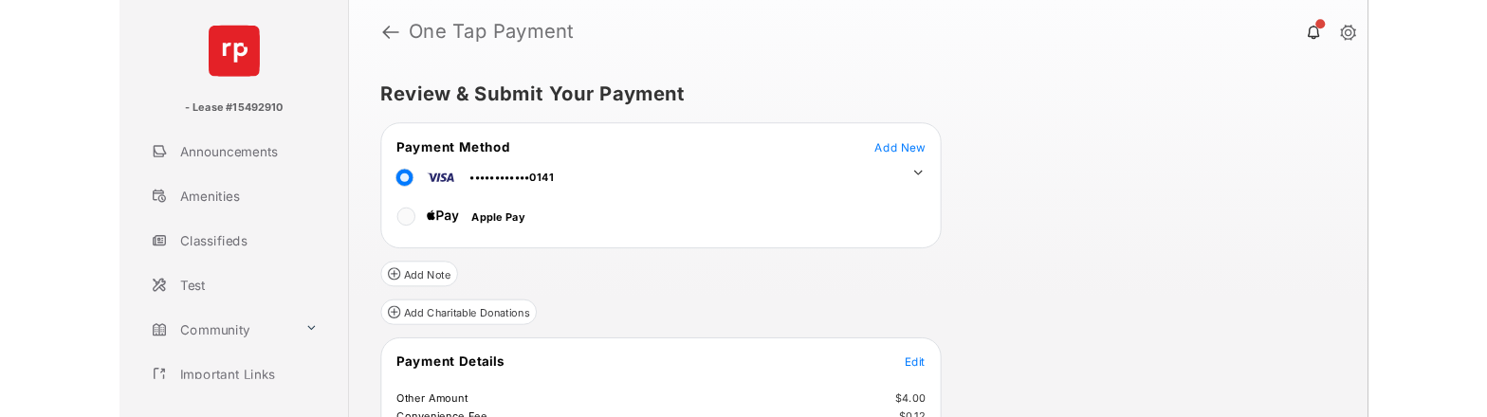
scroll to position [160, 0]
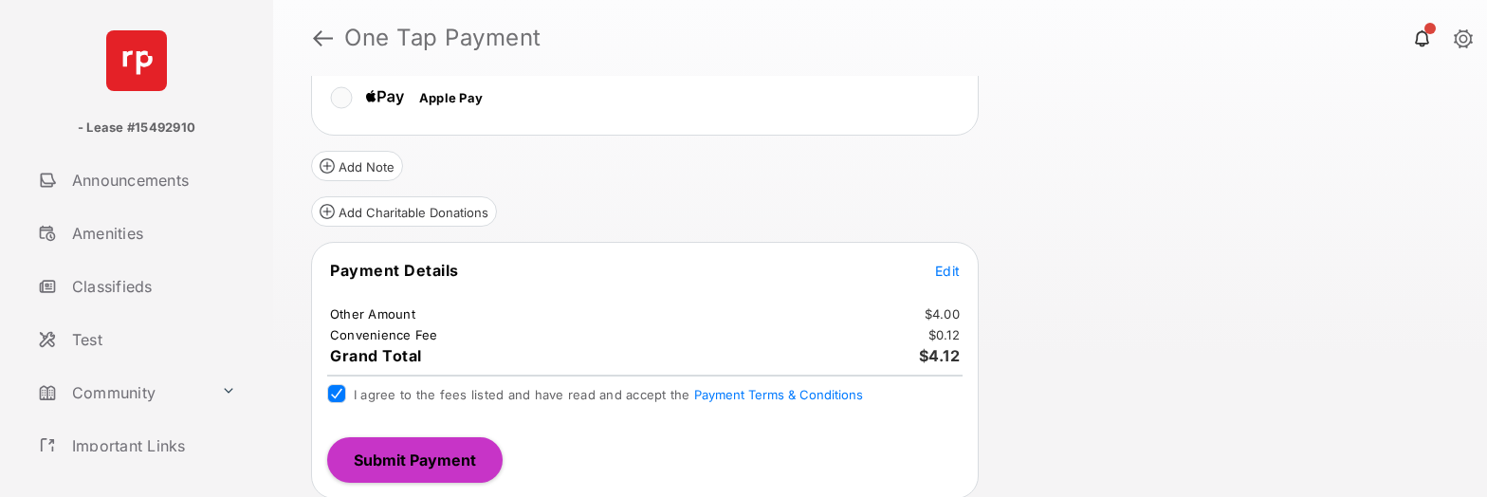
click at [406, 463] on button "Submit Payment" at bounding box center [414, 460] width 175 height 46
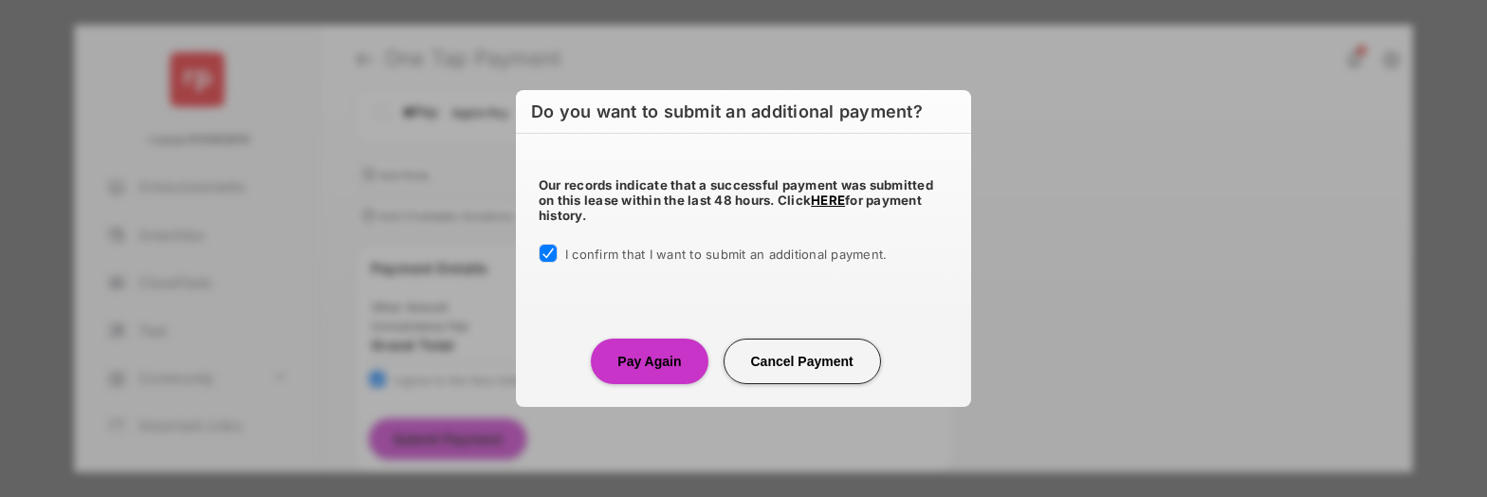
click at [637, 356] on button "Pay Again" at bounding box center [649, 361] width 117 height 46
